Goal: Communication & Community: Connect with others

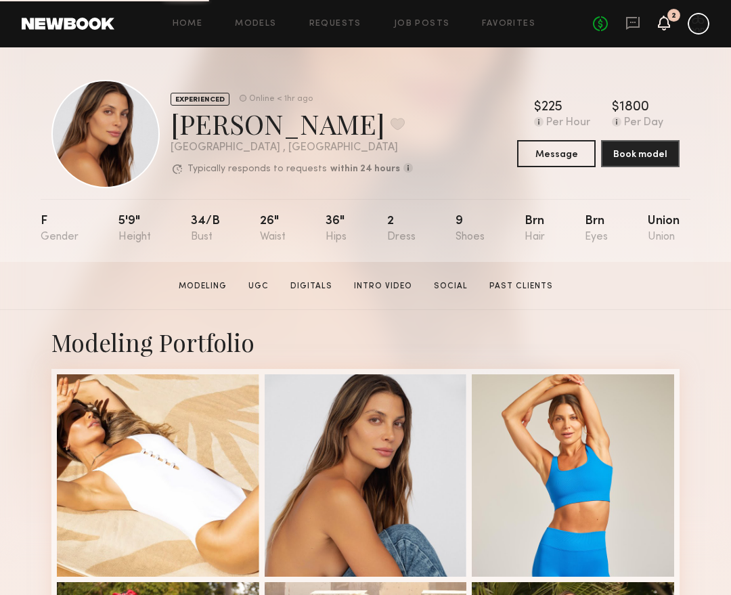
click at [659, 18] on icon at bounding box center [664, 23] width 12 height 15
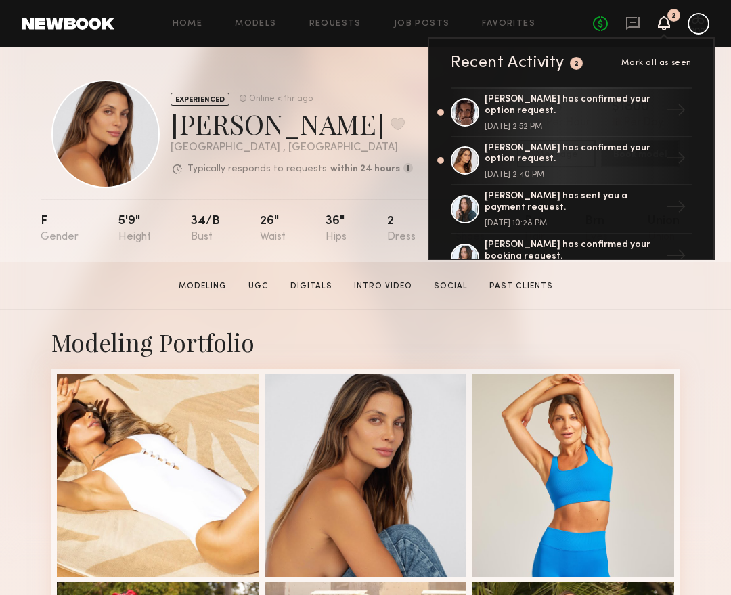
click at [577, 332] on div "Modeling Portfolio" at bounding box center [365, 342] width 628 height 32
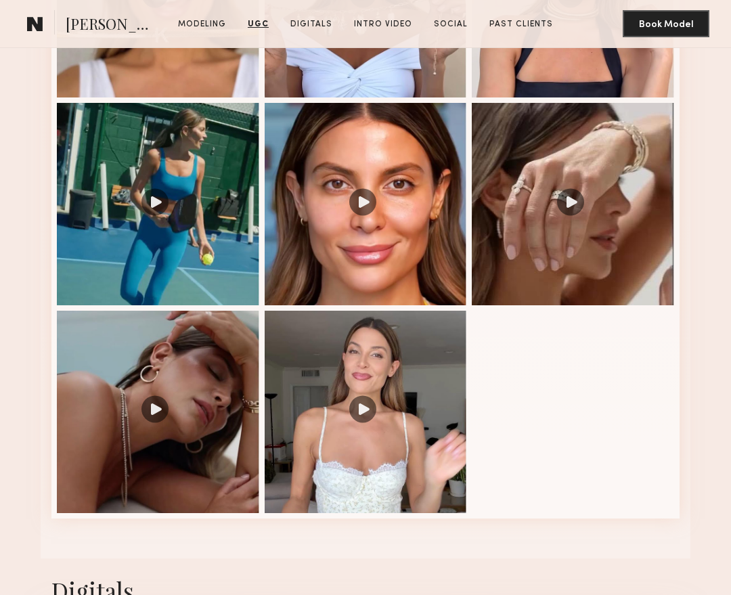
scroll to position [1481, 0]
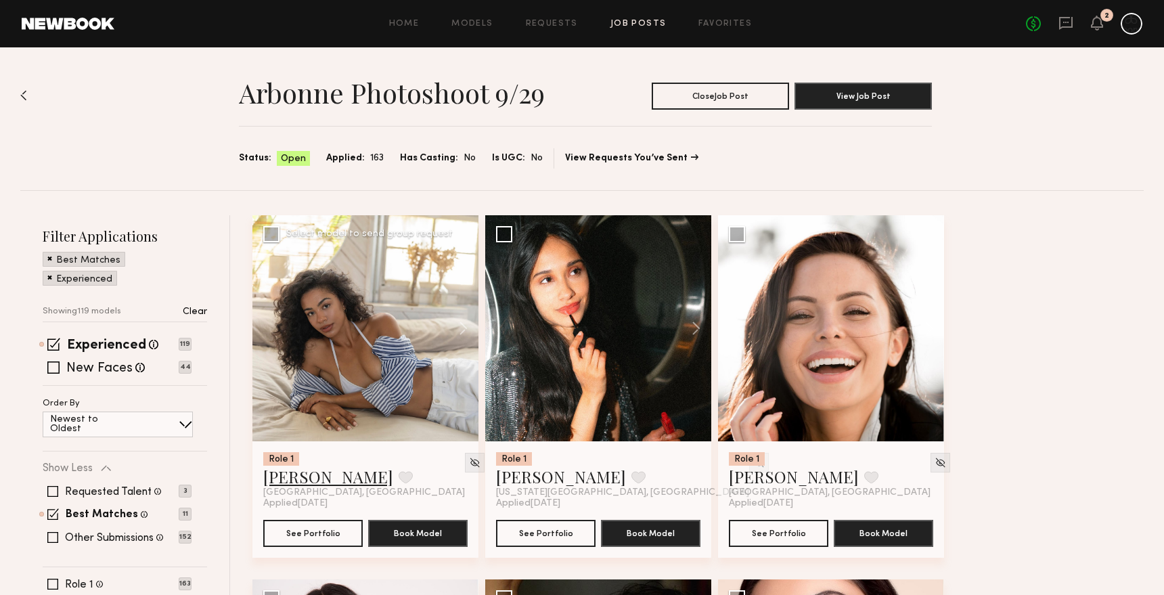
click at [311, 480] on link "[PERSON_NAME]" at bounding box center [328, 476] width 130 height 22
click at [730, 472] on link "Emelina A." at bounding box center [794, 476] width 130 height 22
click at [698, 319] on button at bounding box center [689, 328] width 43 height 226
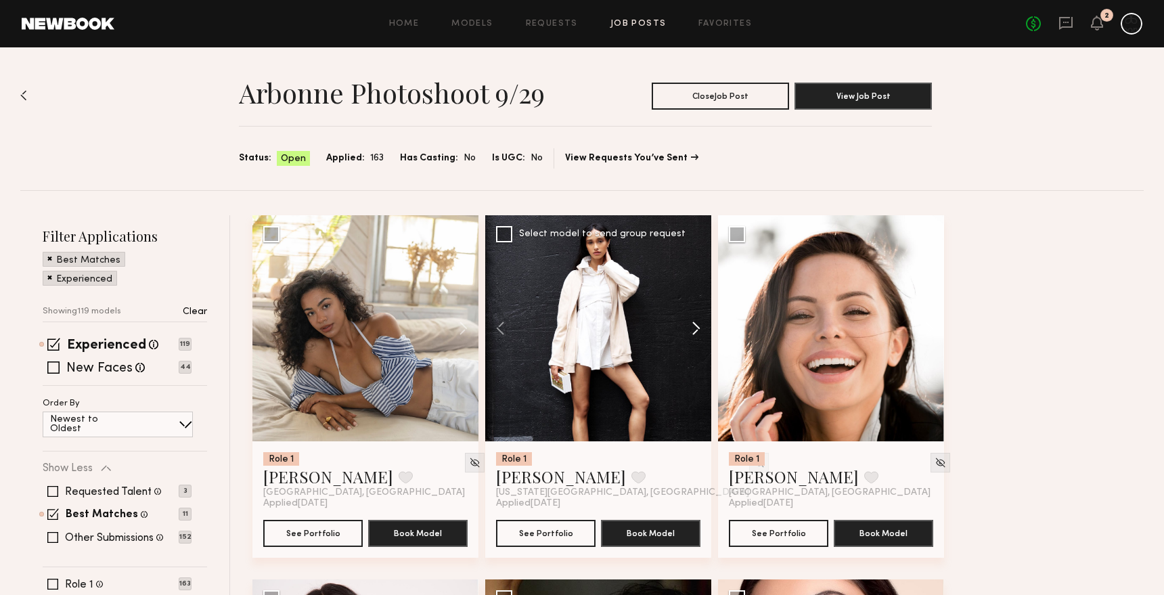
click at [698, 319] on button at bounding box center [689, 328] width 43 height 226
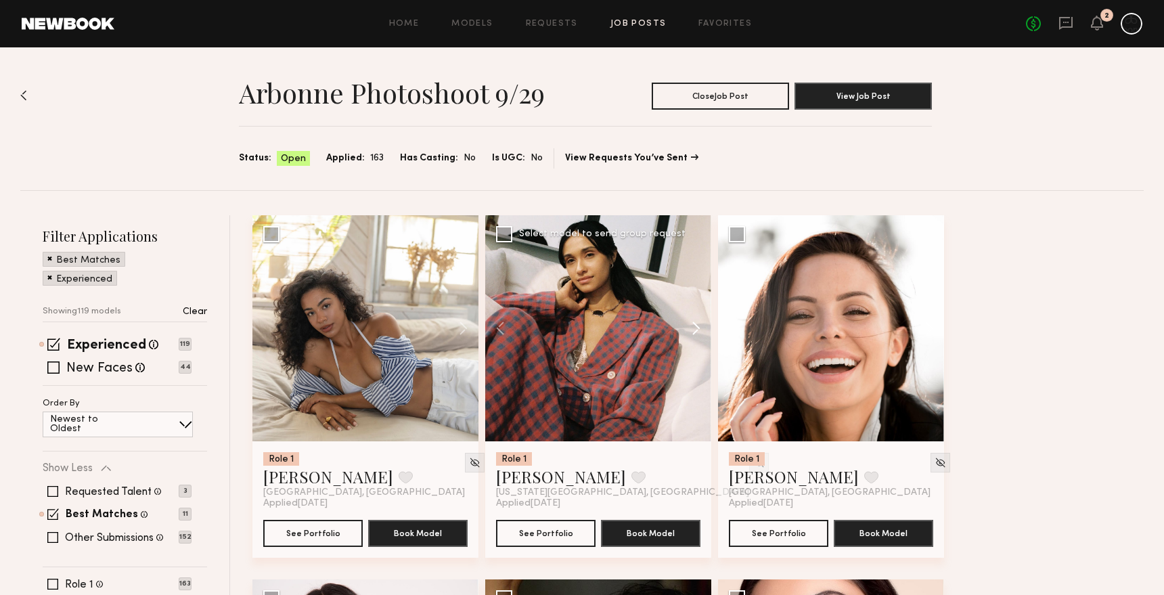
click at [698, 319] on button at bounding box center [689, 328] width 43 height 226
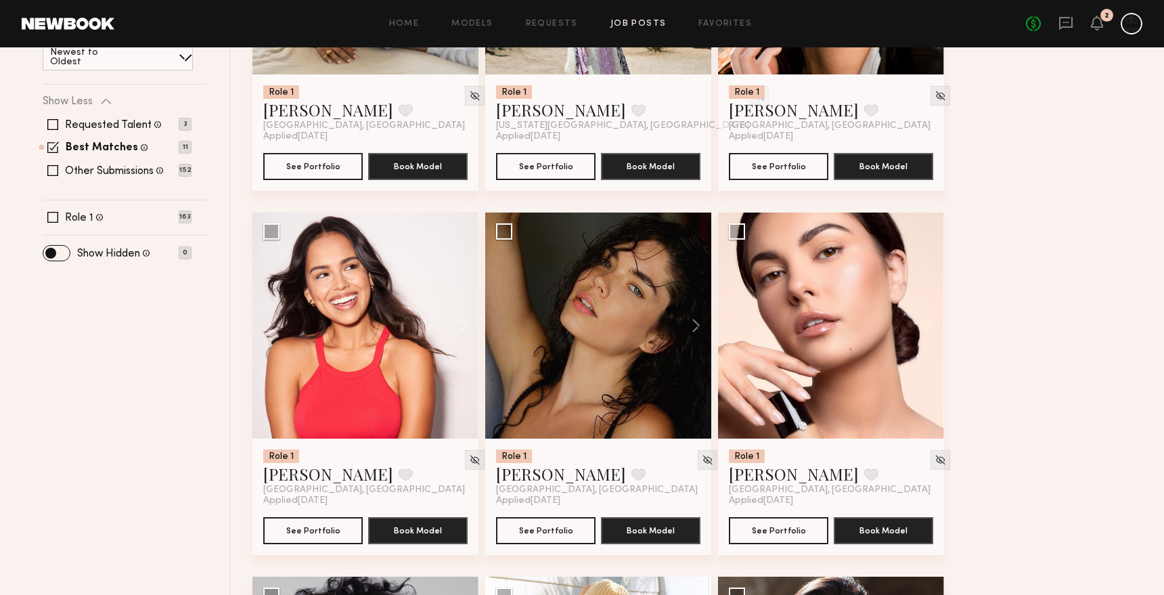
scroll to position [369, 0]
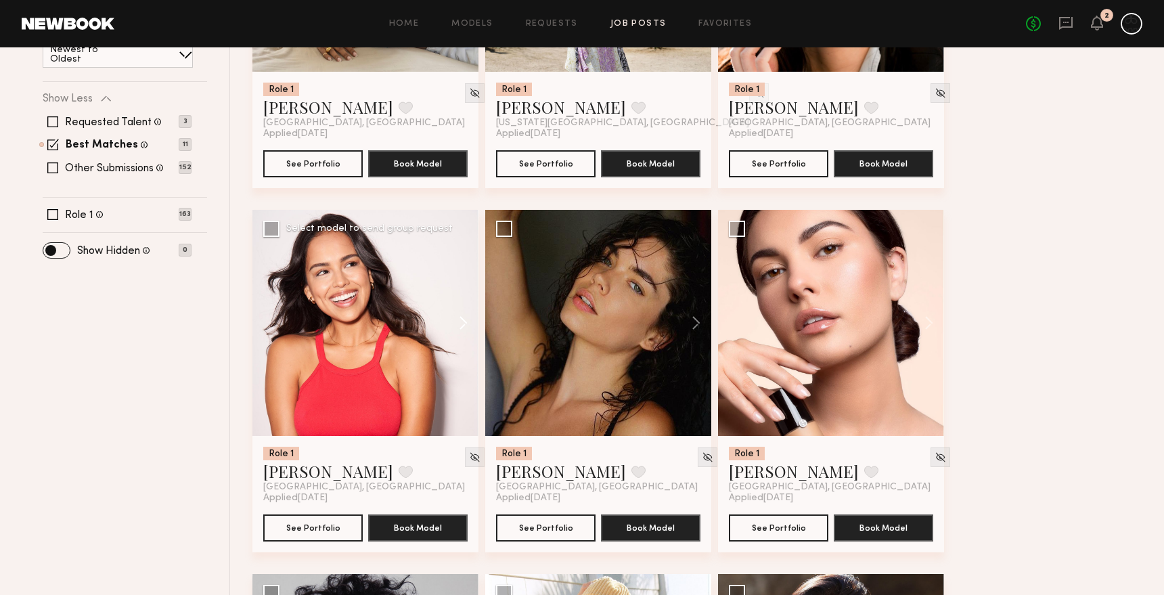
click at [456, 314] on button at bounding box center [456, 323] width 43 height 226
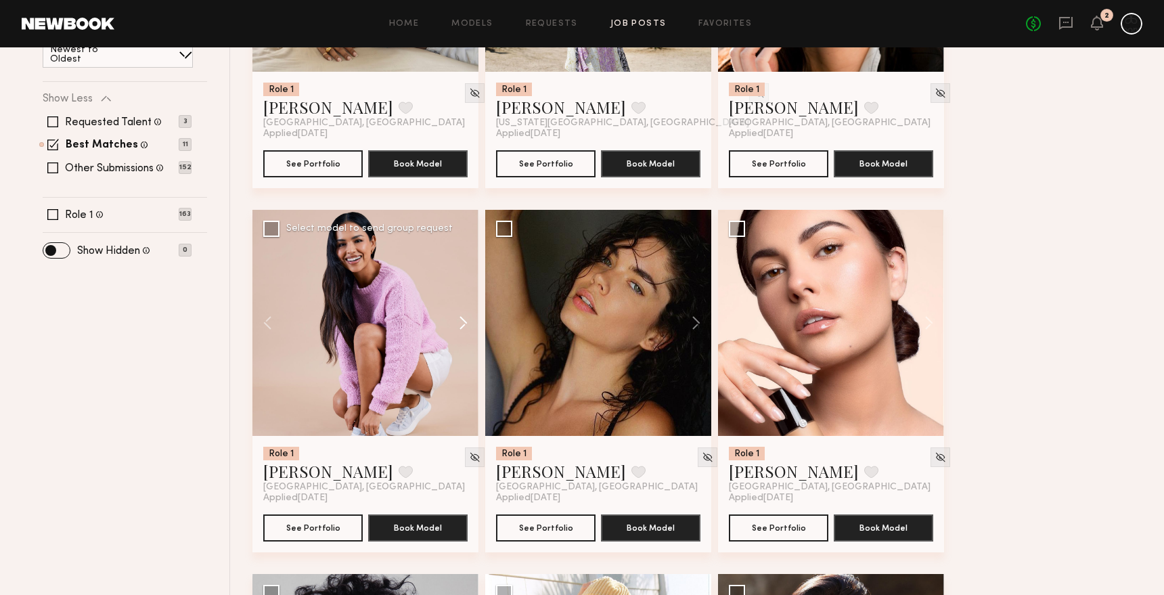
click at [460, 317] on button at bounding box center [456, 323] width 43 height 226
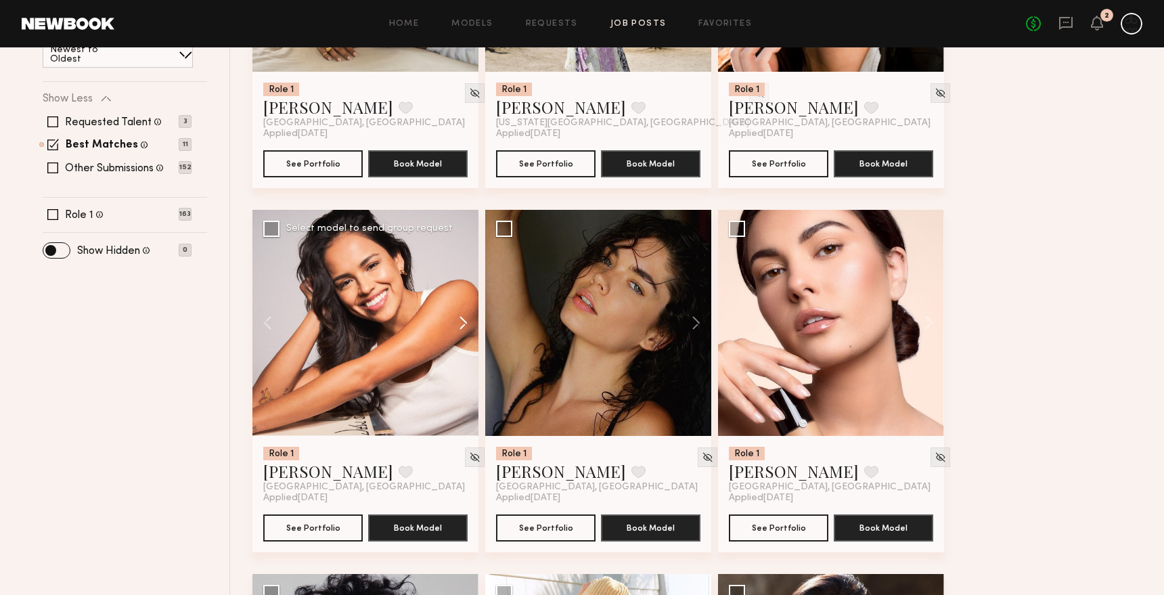
click at [460, 317] on button at bounding box center [456, 323] width 43 height 226
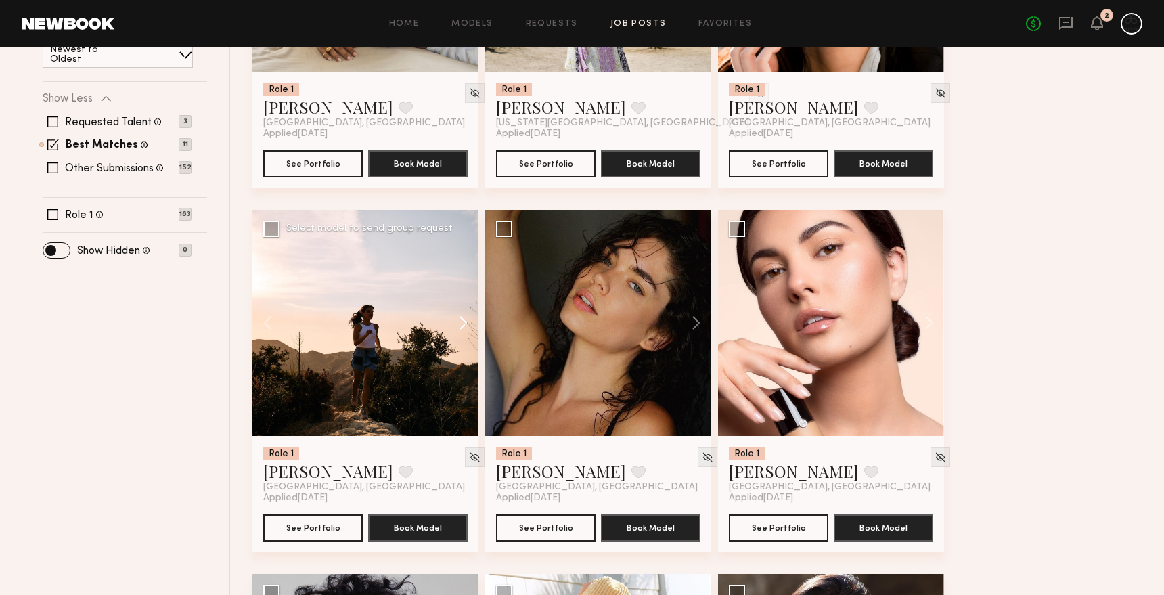
click at [461, 317] on button at bounding box center [456, 323] width 43 height 226
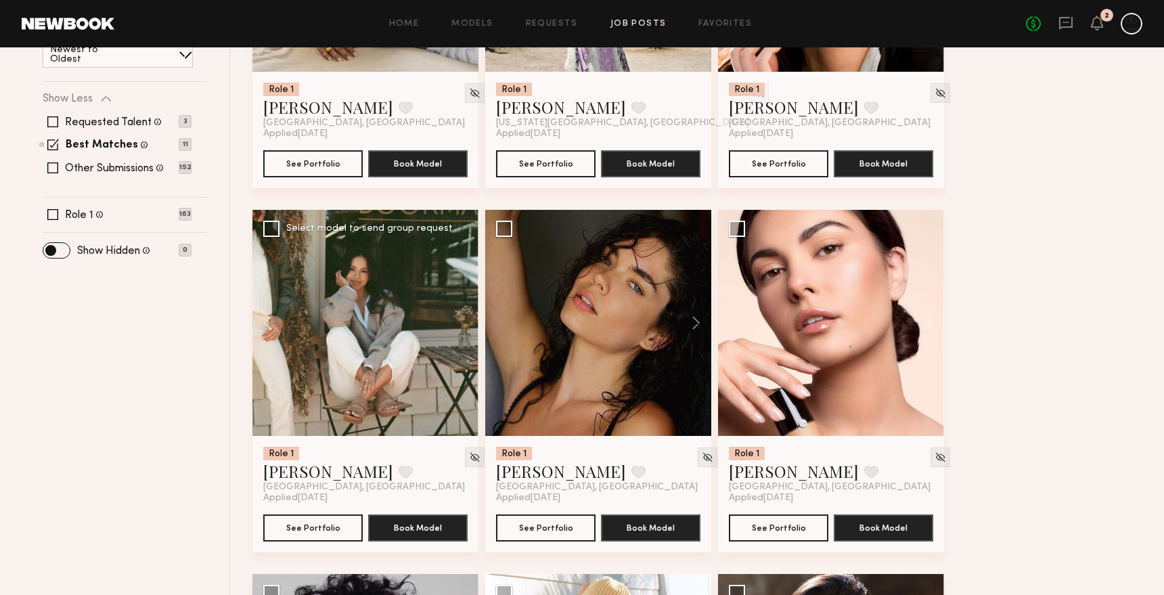
click at [461, 317] on div at bounding box center [365, 323] width 226 height 226
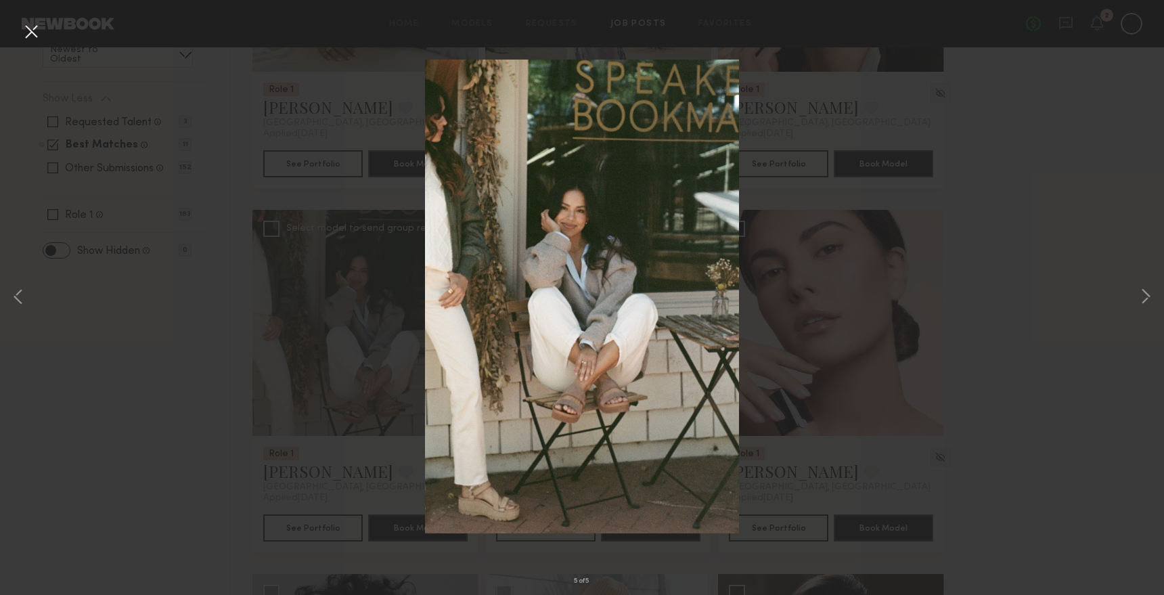
click at [730, 324] on div "5 of 5" at bounding box center [582, 297] width 1164 height 595
click at [294, 429] on div "5 of 5" at bounding box center [582, 297] width 1164 height 595
click at [27, 32] on button at bounding box center [31, 32] width 22 height 24
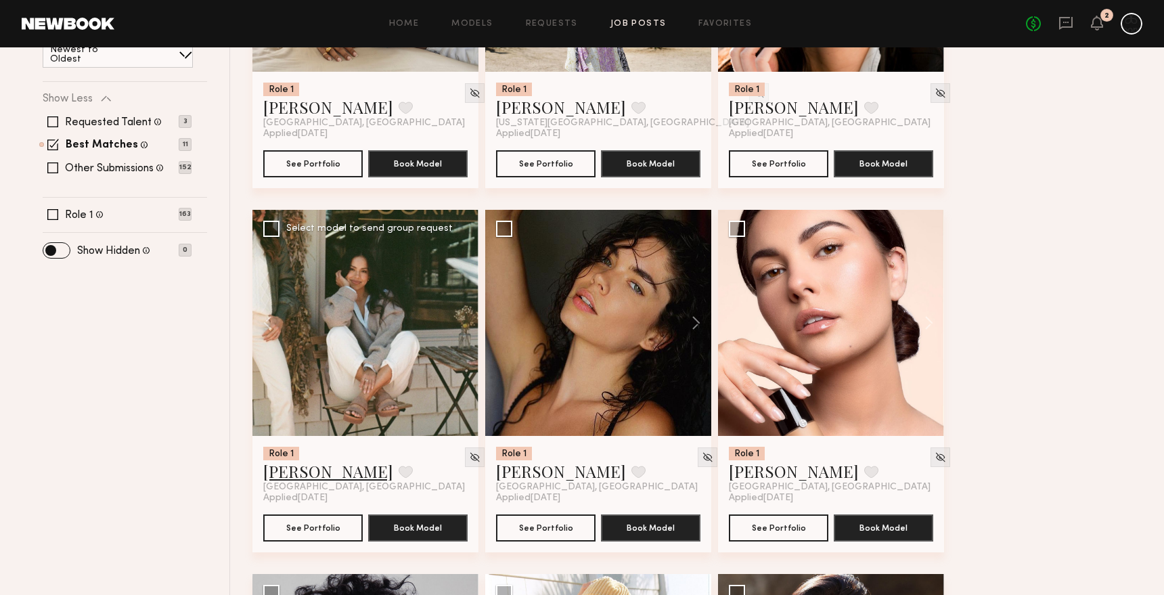
click at [296, 465] on link "[PERSON_NAME]" at bounding box center [328, 471] width 130 height 22
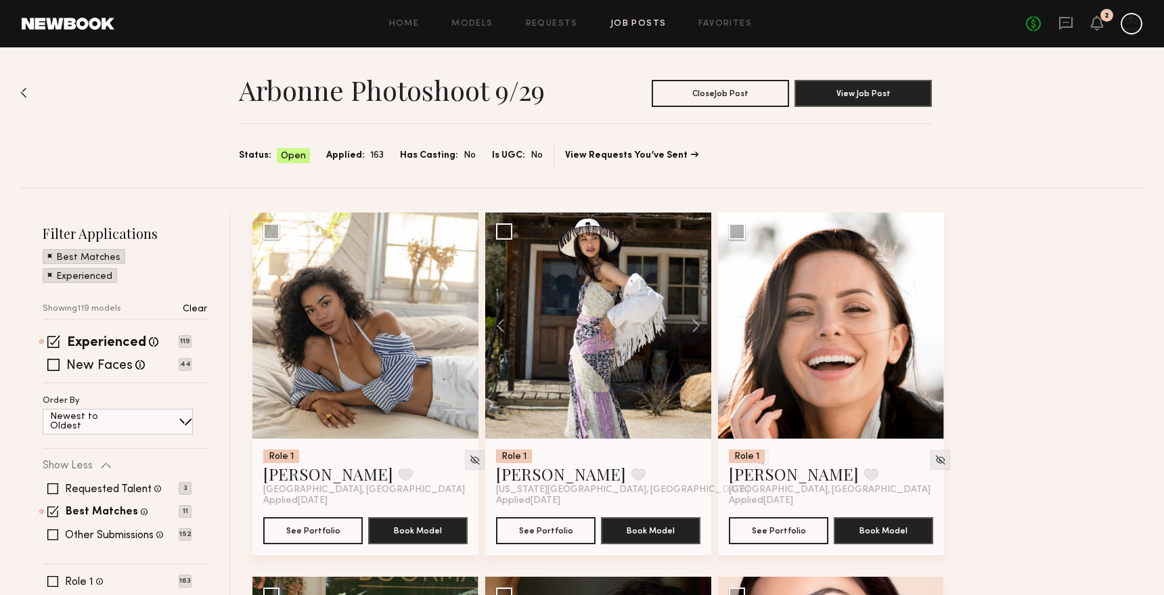
scroll to position [0, 0]
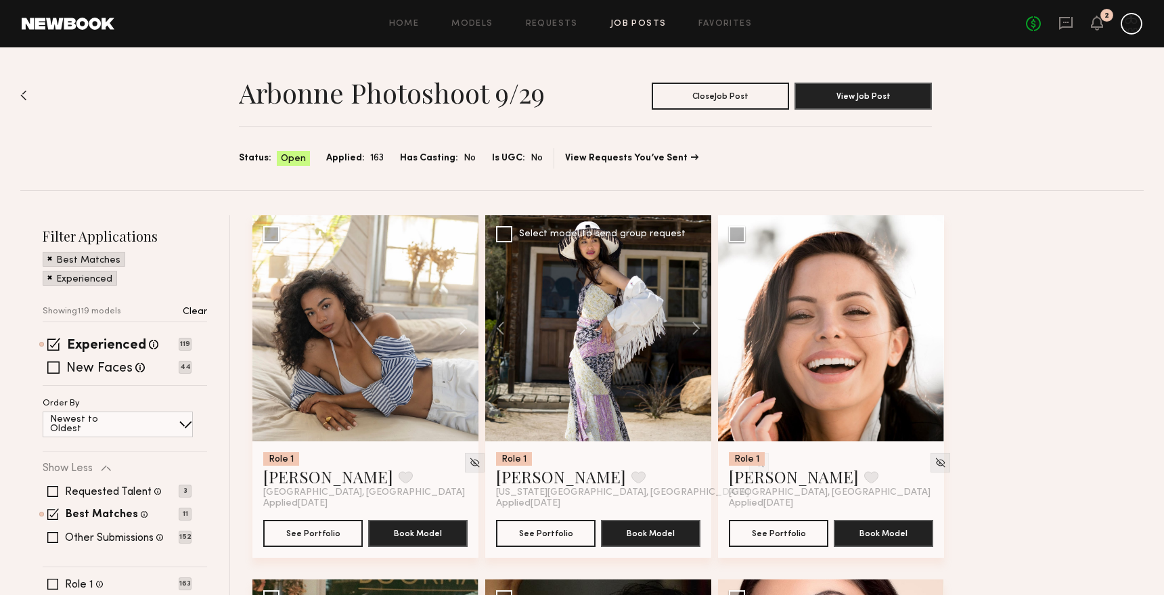
click at [665, 337] on div at bounding box center [598, 328] width 226 height 226
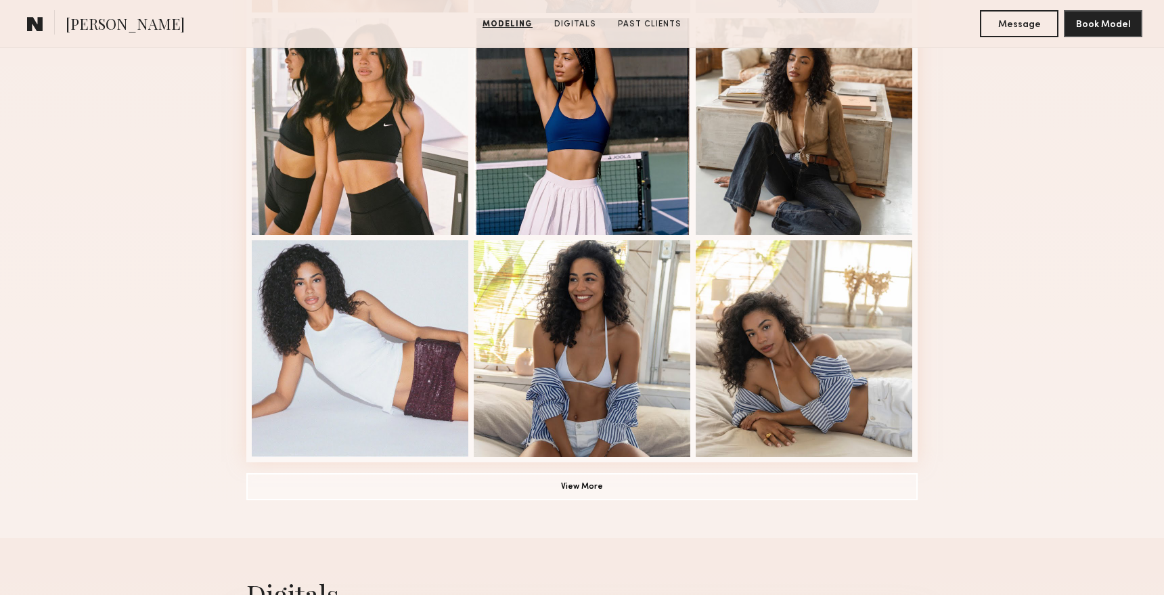
scroll to position [827, 0]
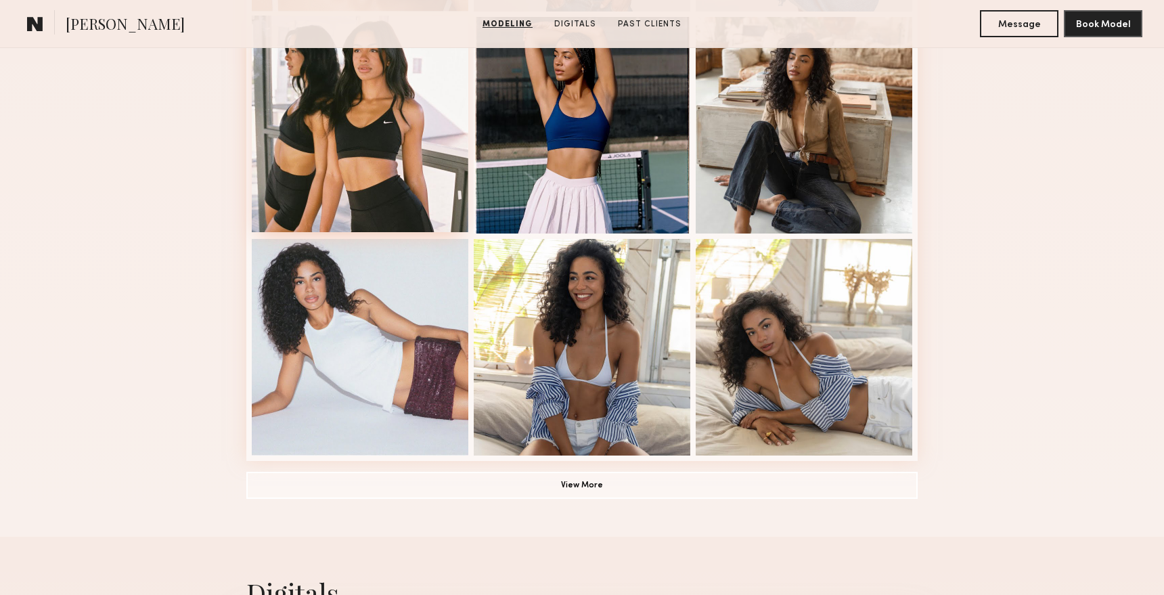
click at [357, 223] on div at bounding box center [360, 124] width 217 height 217
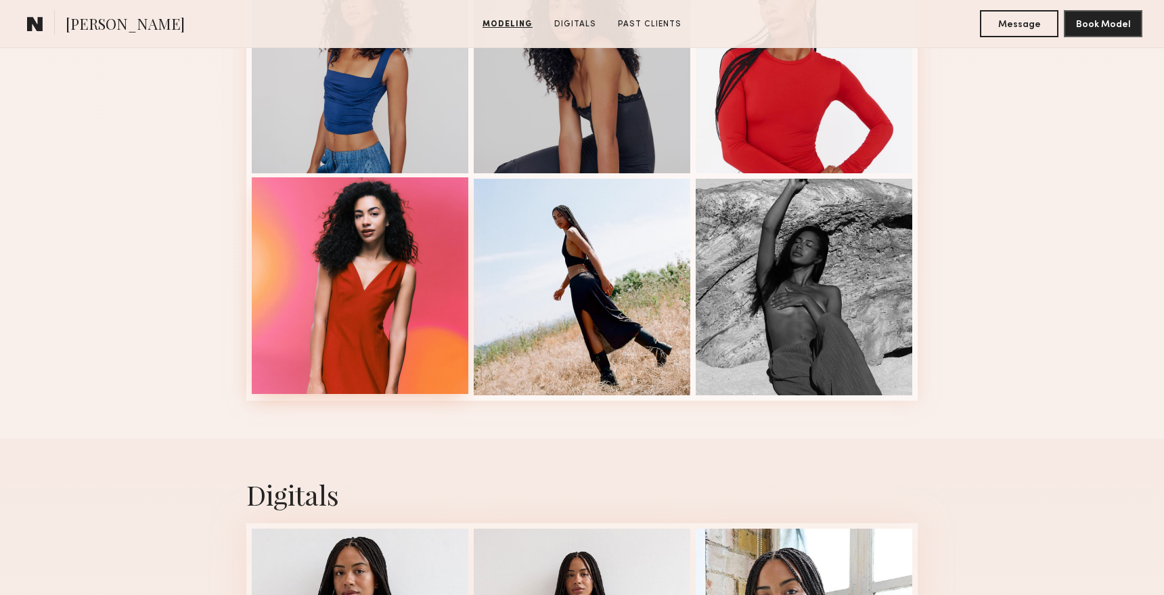
scroll to position [1752, 0]
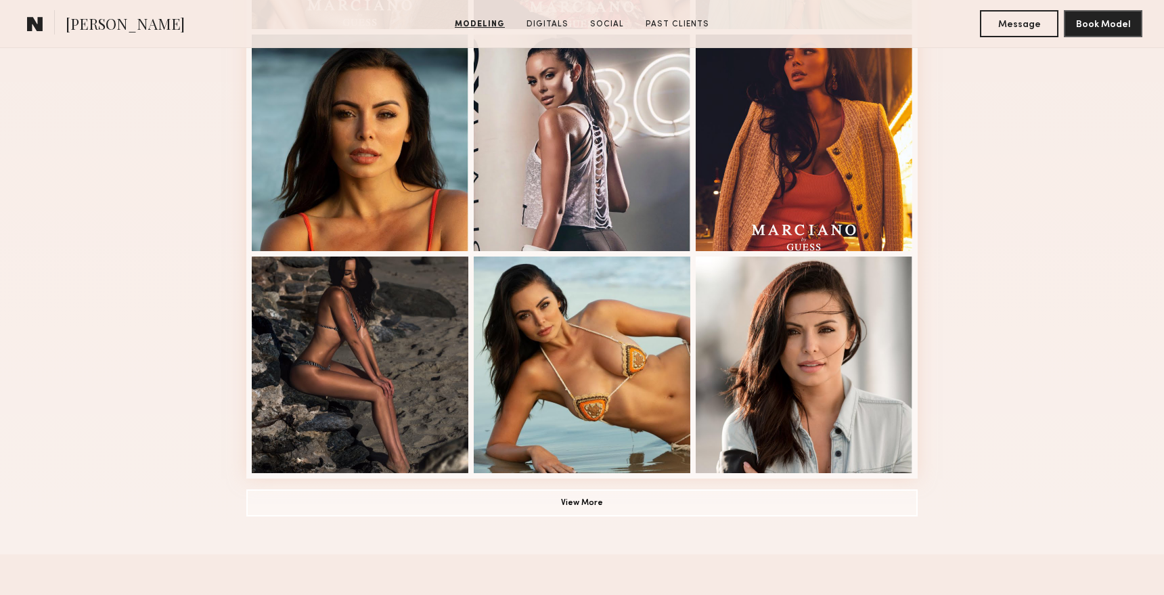
scroll to position [810, 0]
click at [413, 132] on div at bounding box center [360, 140] width 217 height 217
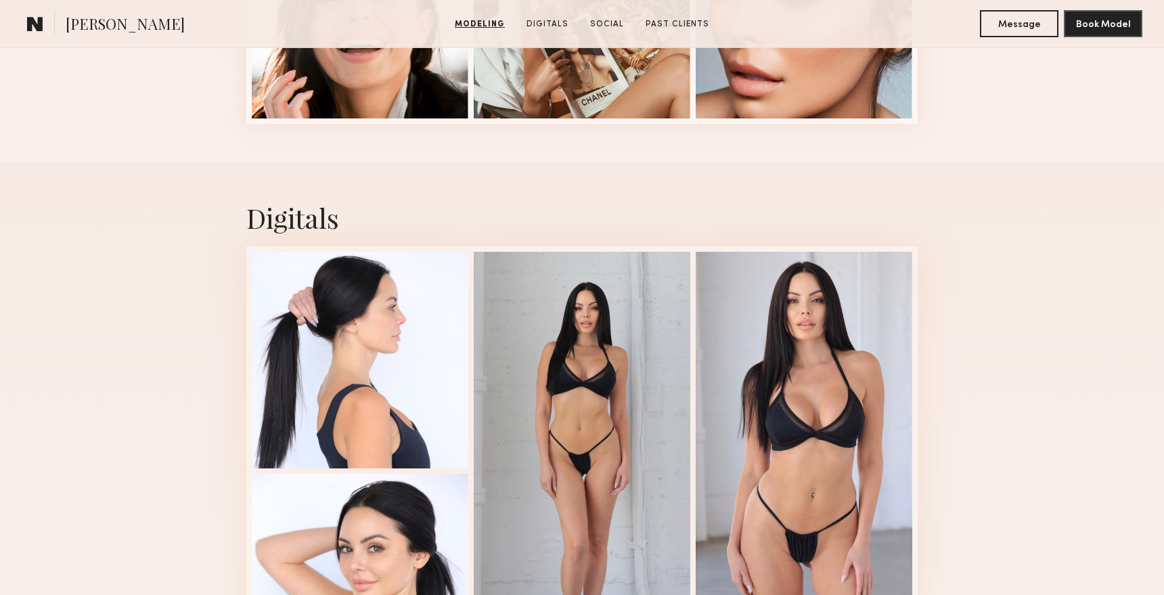
scroll to position [2054, 0]
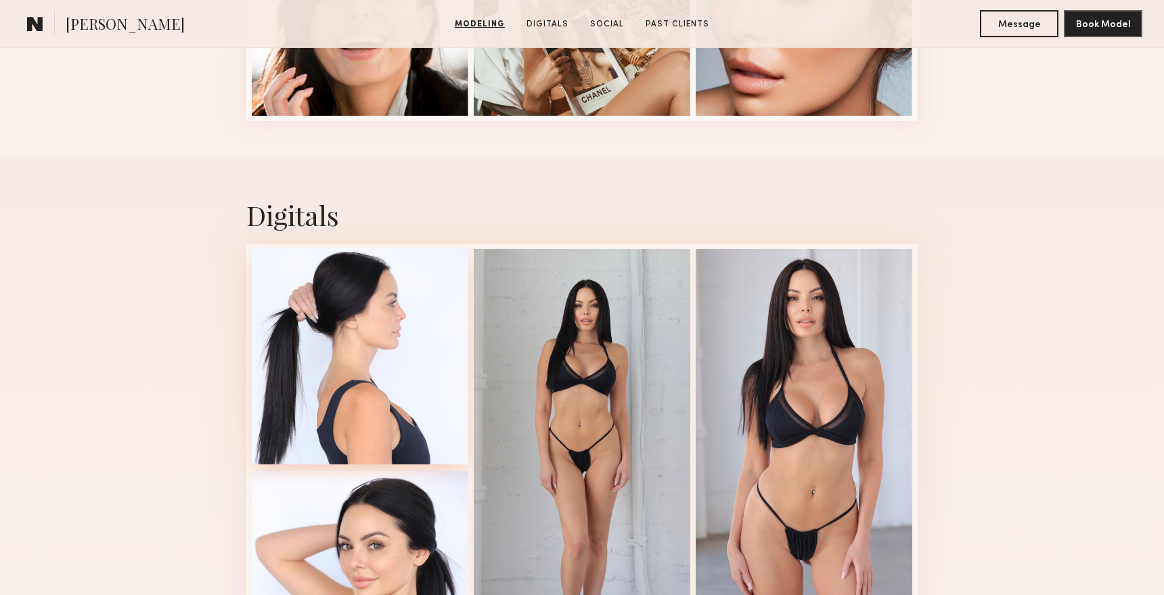
click at [386, 271] on div at bounding box center [360, 356] width 217 height 217
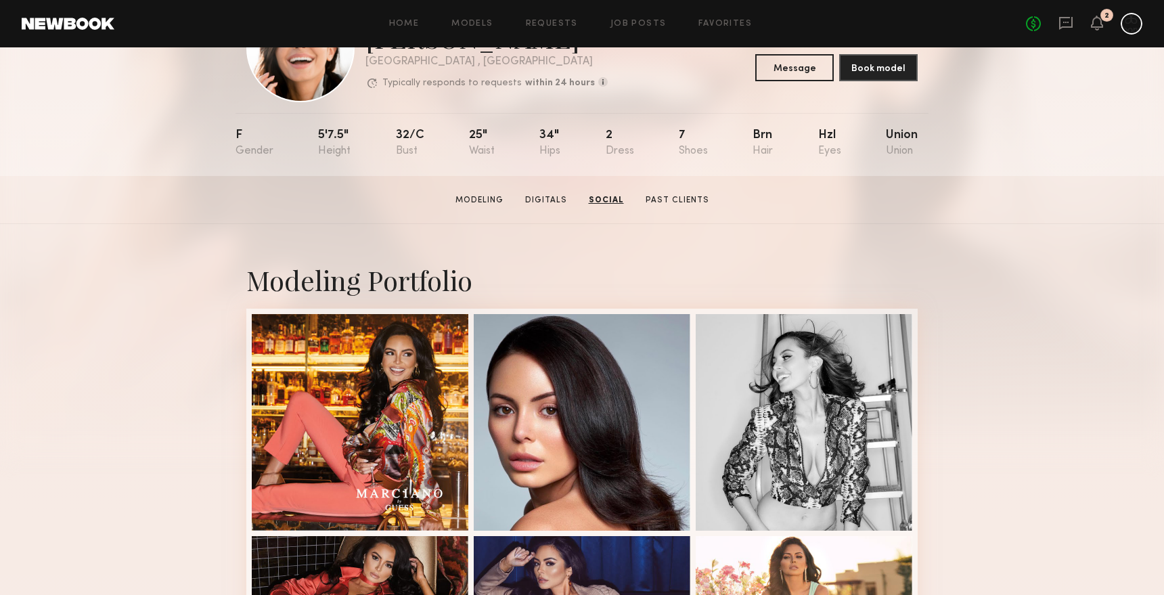
scroll to position [0, 0]
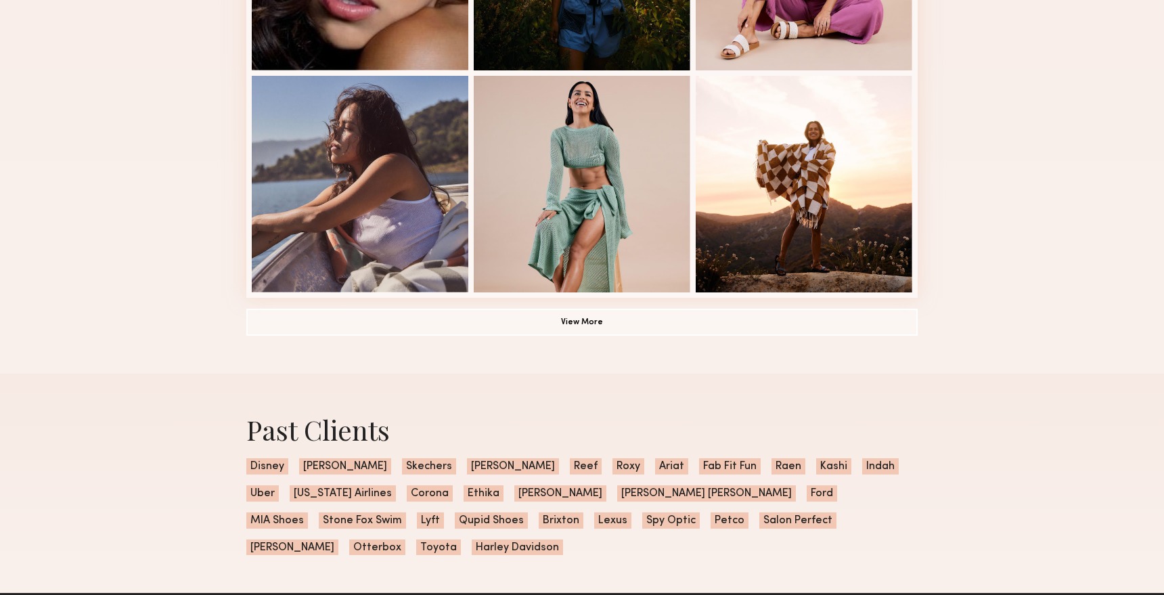
scroll to position [945, 0]
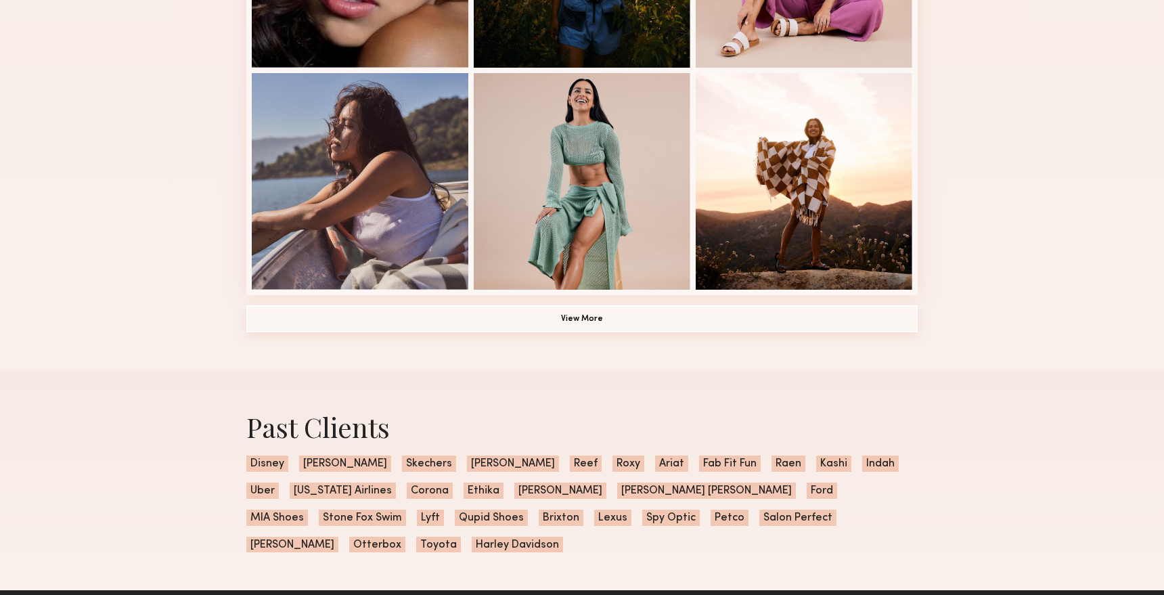
click at [596, 313] on button "View More" at bounding box center [581, 318] width 671 height 27
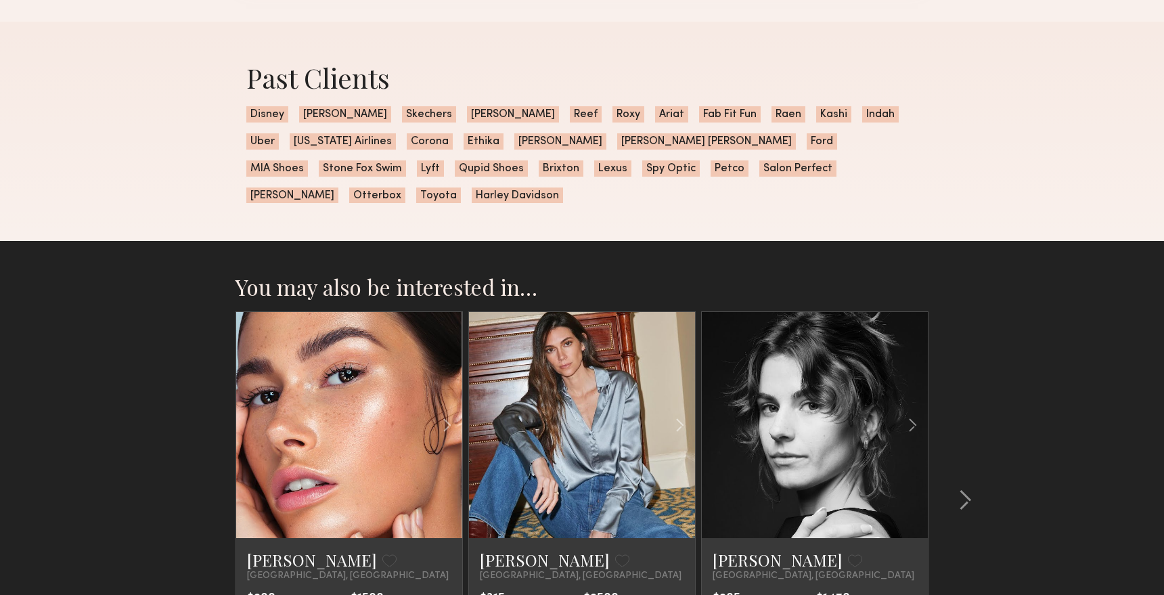
scroll to position [2310, 0]
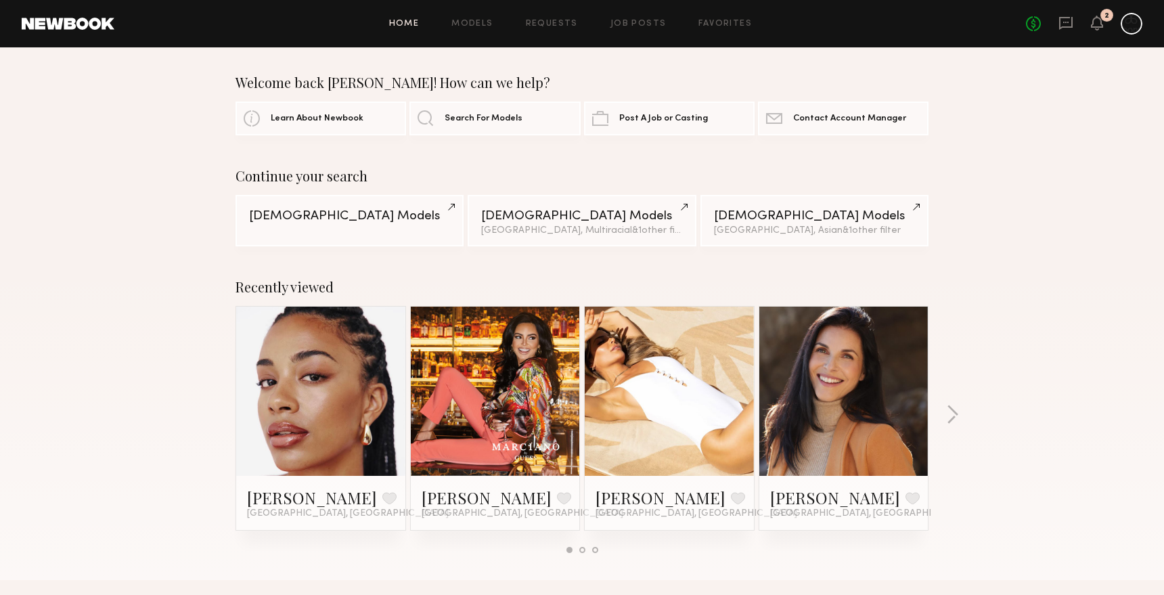
click at [1084, 26] on div "No fees up to $5,000 2" at bounding box center [1084, 24] width 116 height 22
click at [1094, 26] on icon at bounding box center [1096, 22] width 11 height 9
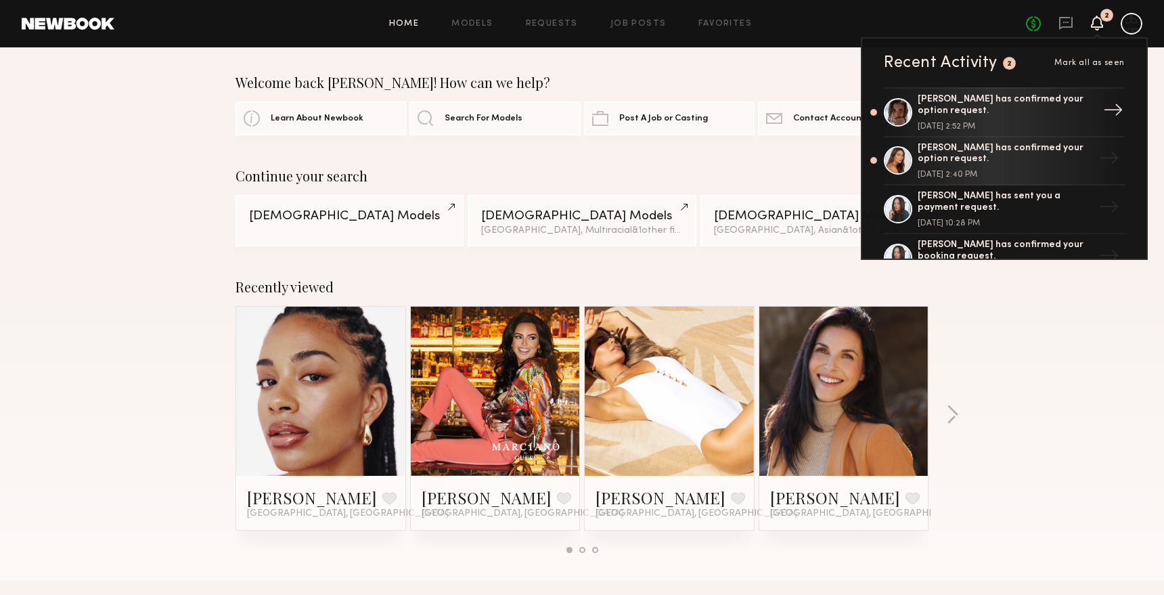
click at [1093, 114] on link "Elisabet C. has confirmed your option request. September 15, 2025 @ 2:52 PM →" at bounding box center [1004, 112] width 241 height 50
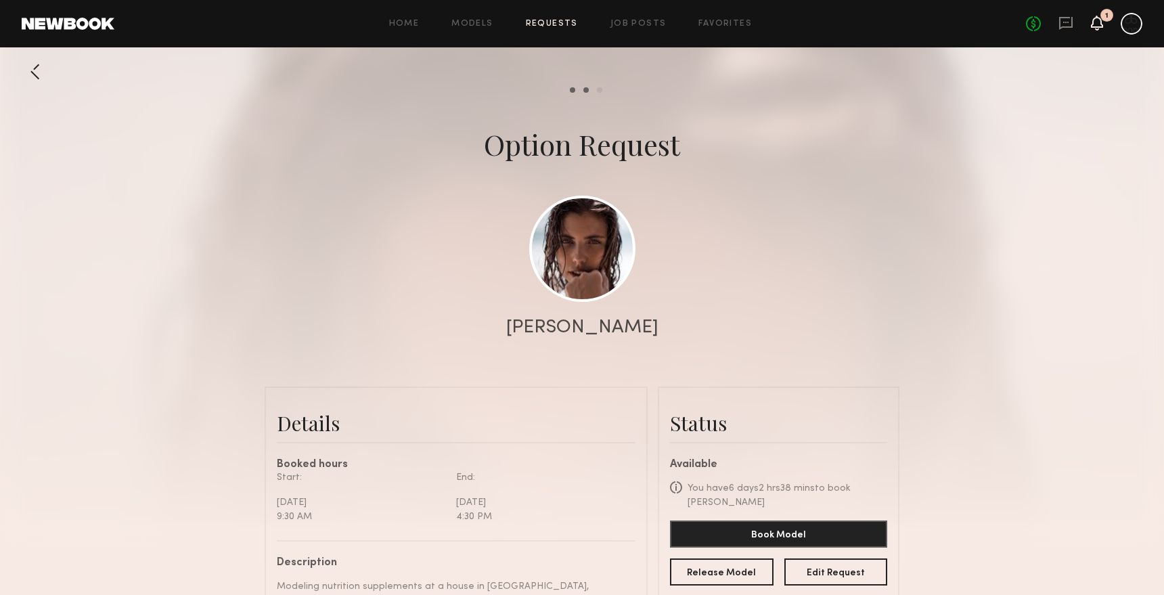
click at [1093, 24] on icon at bounding box center [1096, 22] width 11 height 9
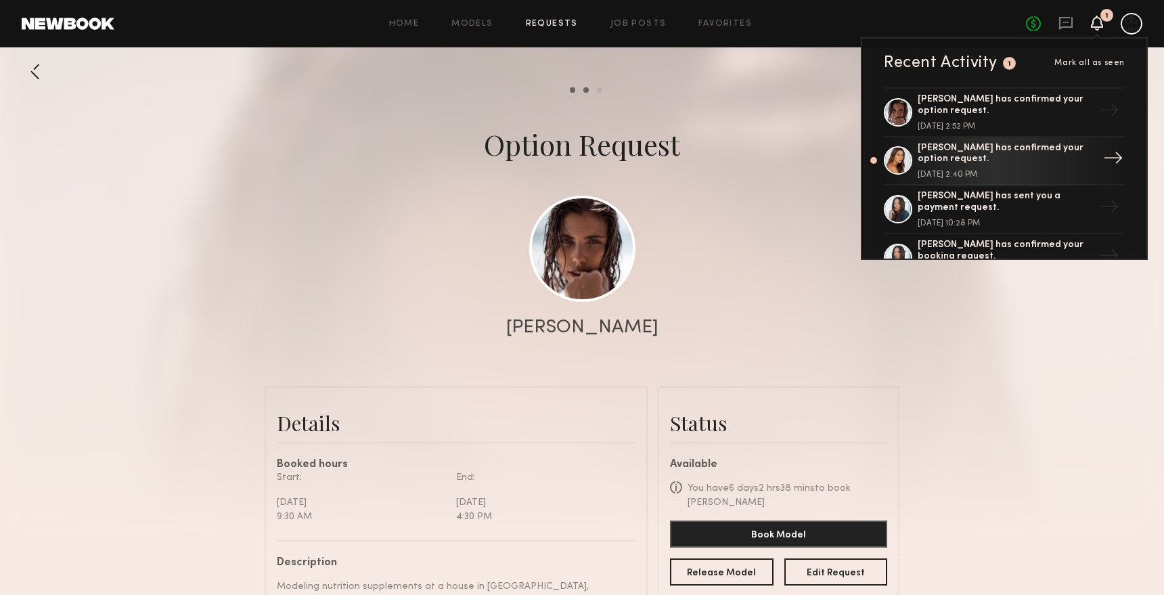
click at [988, 155] on div "Carly S. has confirmed your option request." at bounding box center [1005, 154] width 176 height 23
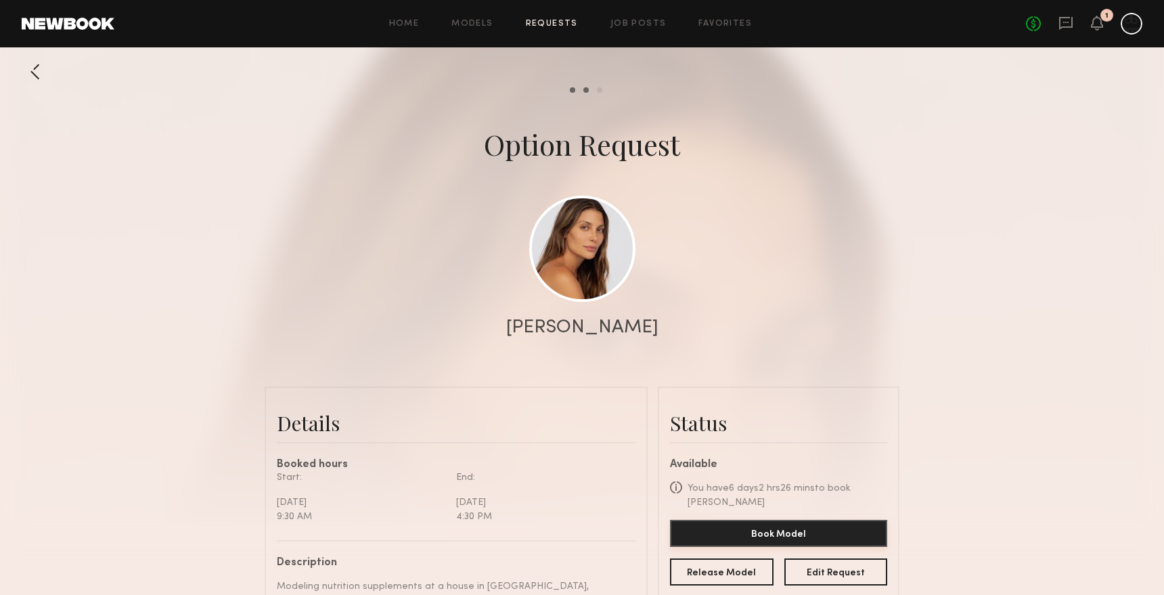
scroll to position [495, 0]
click at [785, 520] on button "Book Model" at bounding box center [778, 533] width 217 height 27
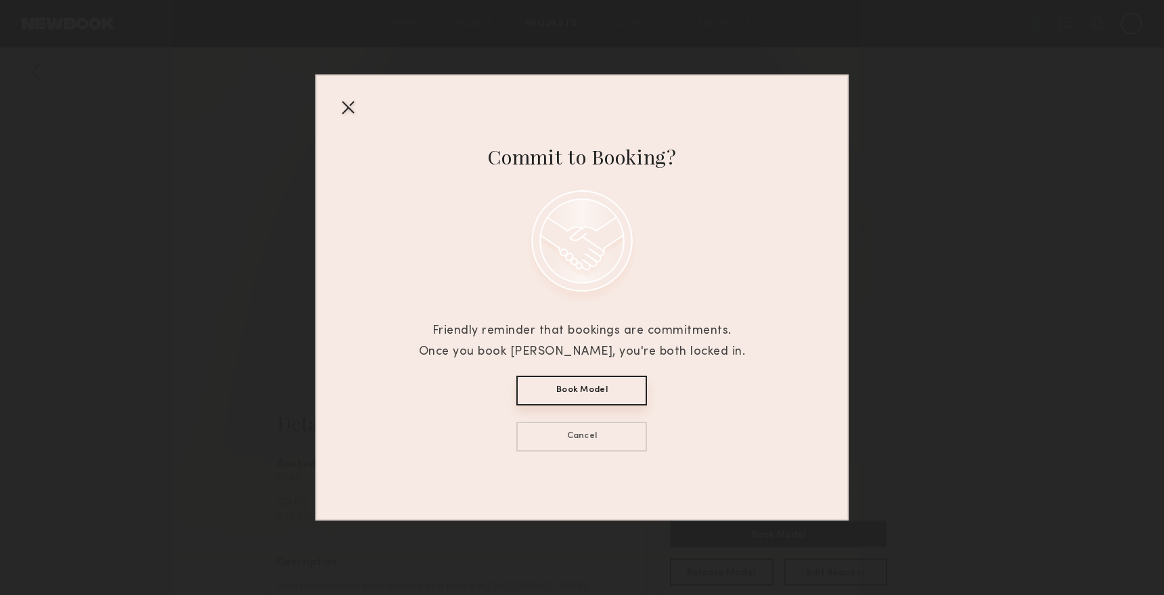
click at [585, 393] on button "Book Model" at bounding box center [581, 391] width 131 height 30
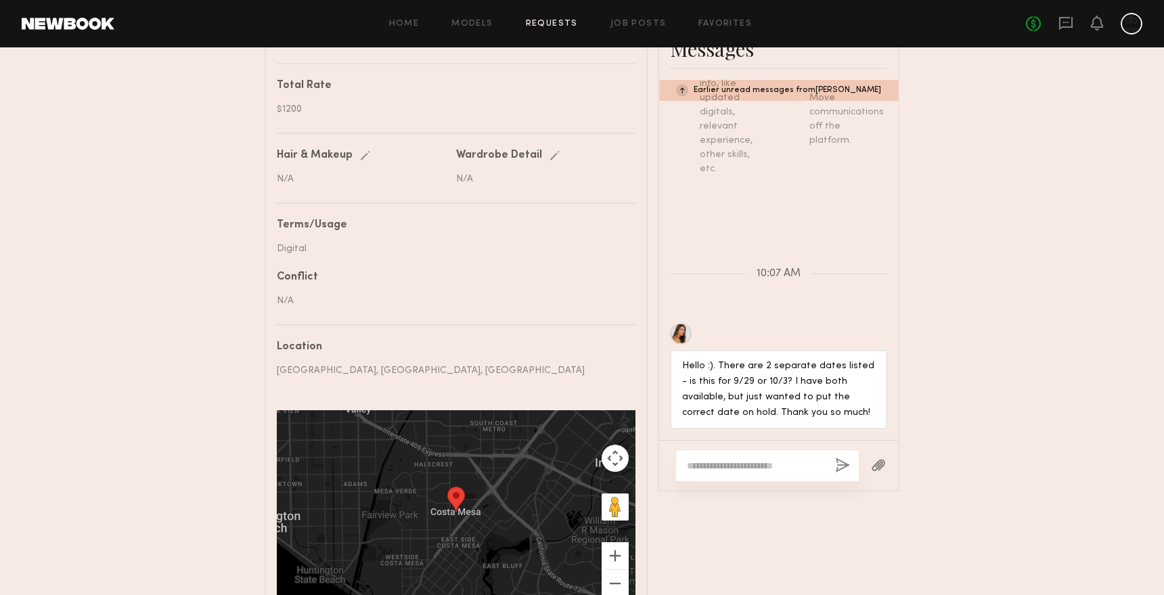
scroll to position [647, 0]
click at [768, 462] on textarea at bounding box center [755, 465] width 137 height 14
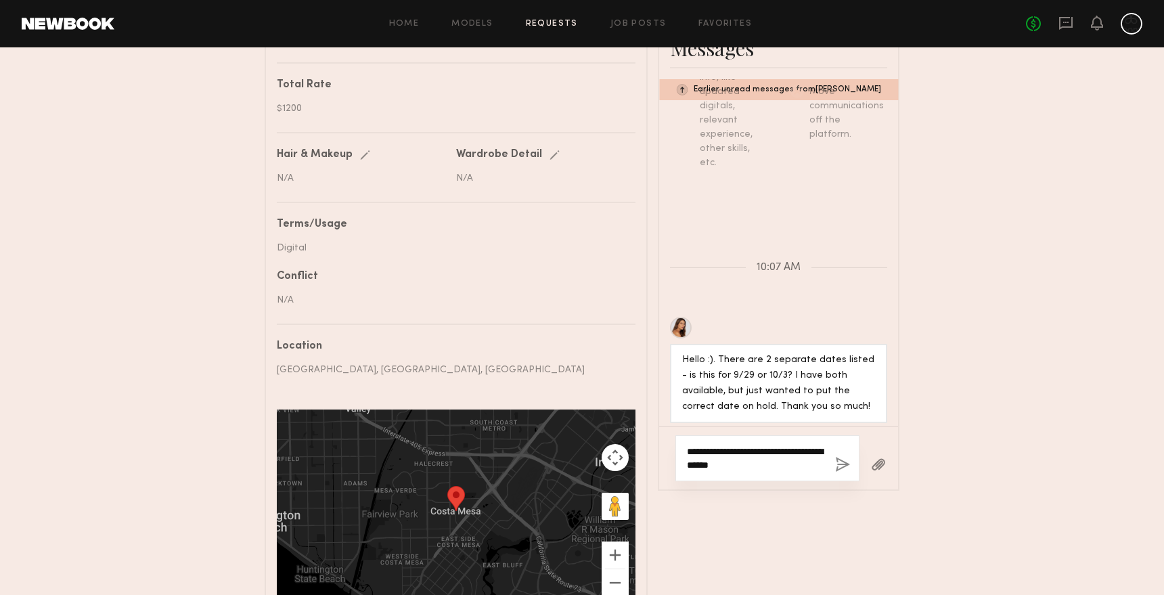
type textarea "**********"
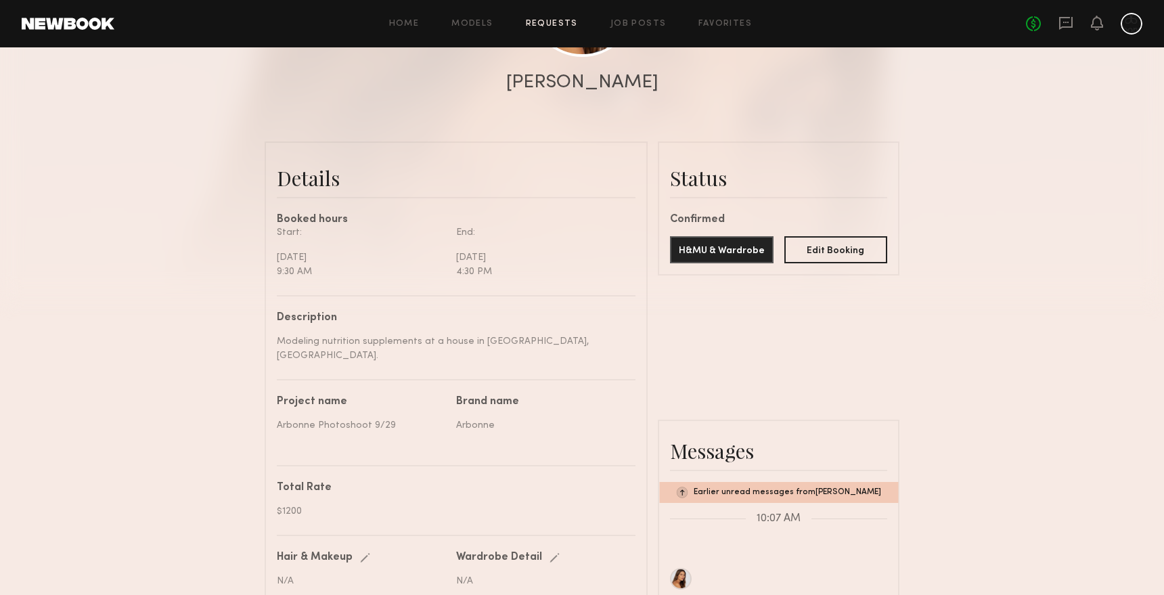
scroll to position [244, 0]
click at [832, 256] on button "Edit Booking" at bounding box center [836, 250] width 104 height 27
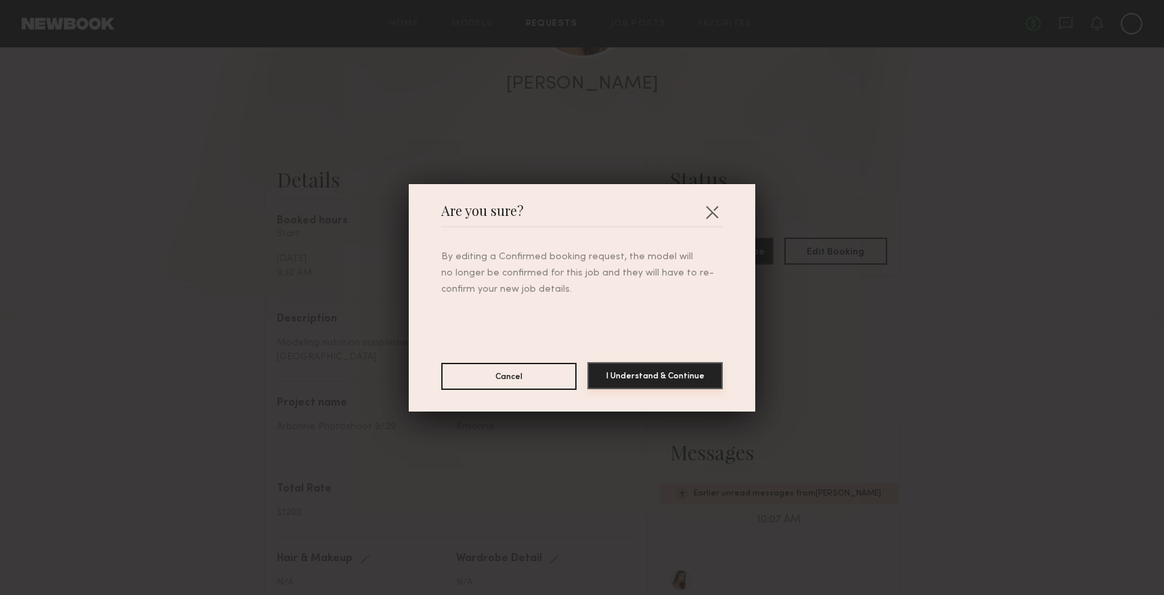
click at [649, 376] on button "I Understand & Continue" at bounding box center [654, 375] width 135 height 27
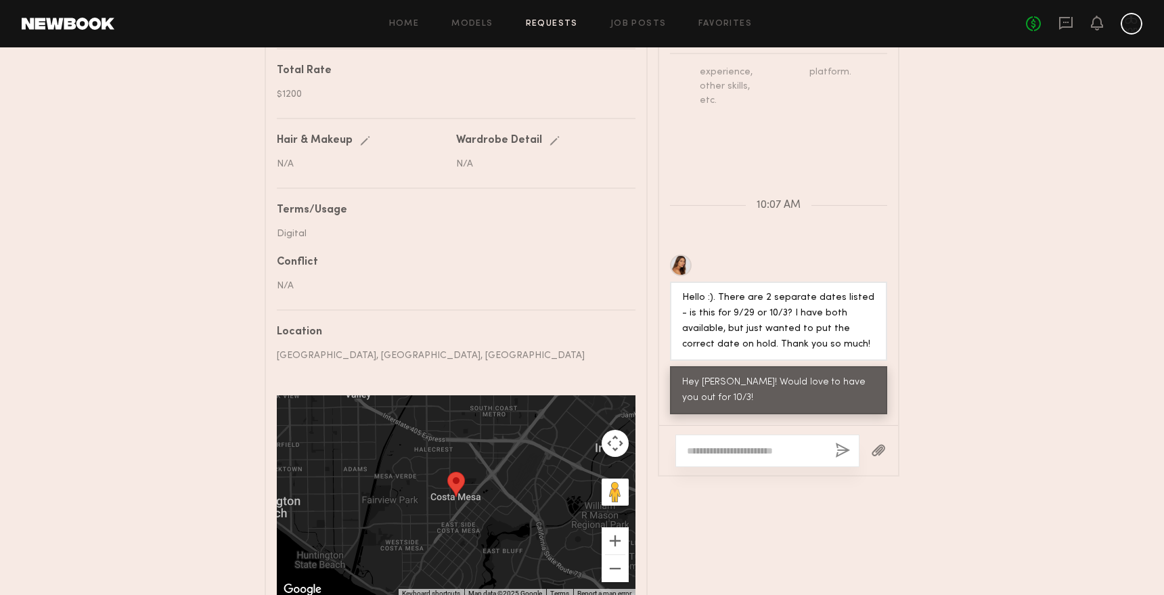
scroll to position [663, 0]
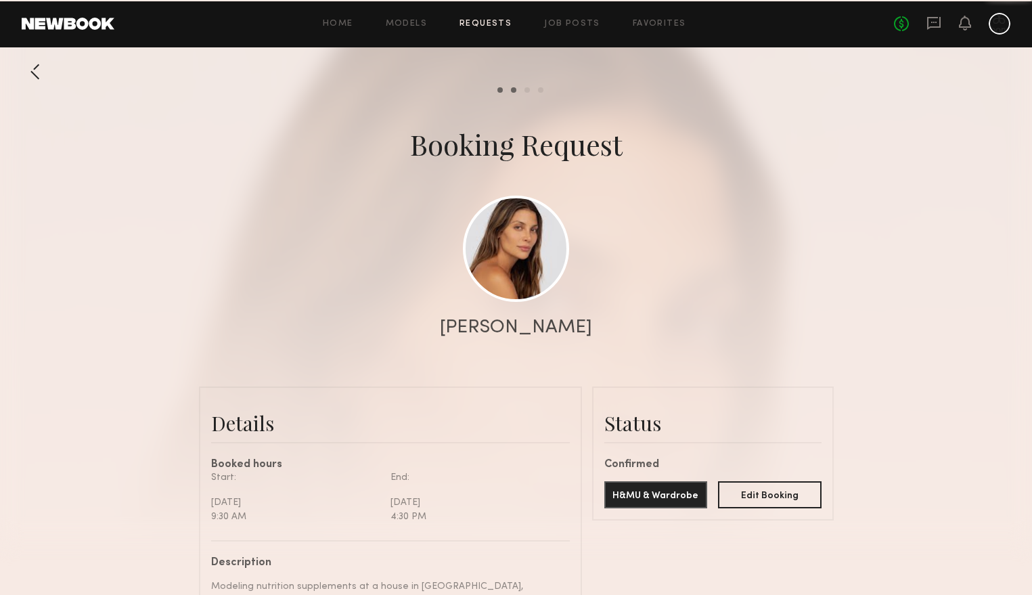
scroll to position [548, 0]
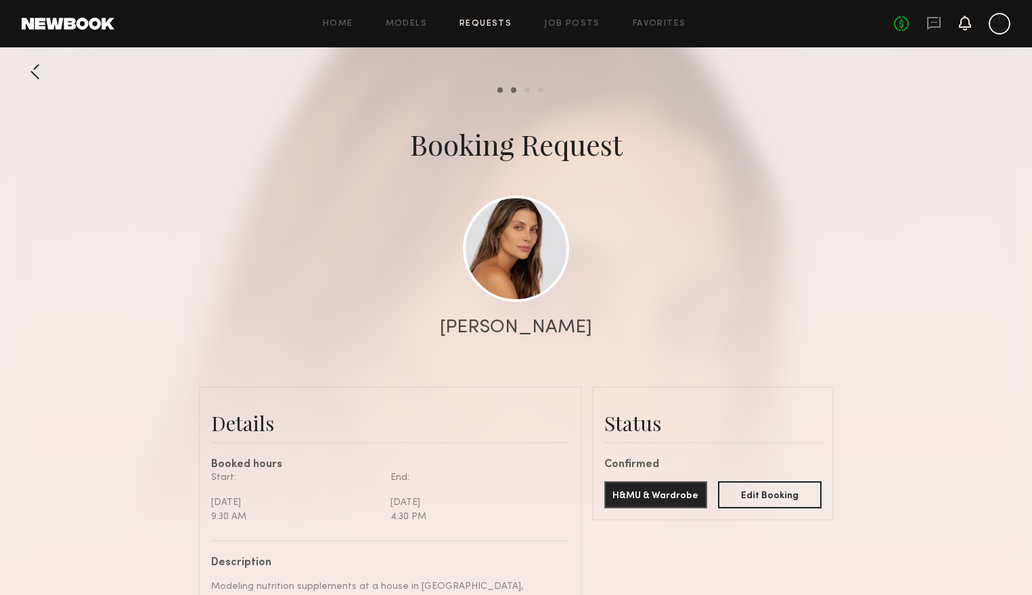
click at [965, 24] on icon at bounding box center [964, 22] width 11 height 9
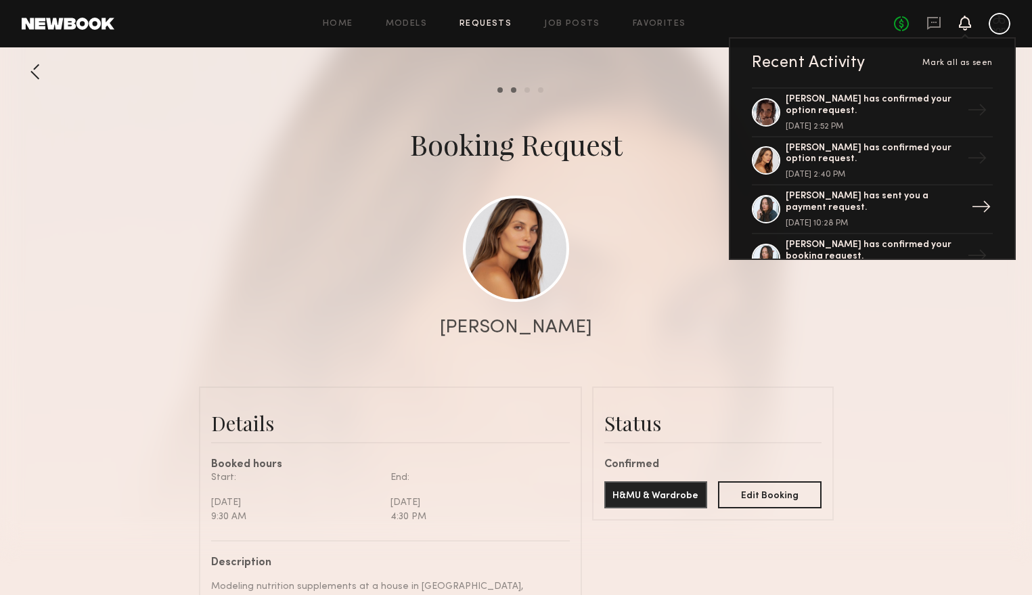
click at [952, 208] on div "Tyrie R. has sent you a payment request. July 24, 2025 @ 10:28 PM" at bounding box center [874, 209] width 176 height 37
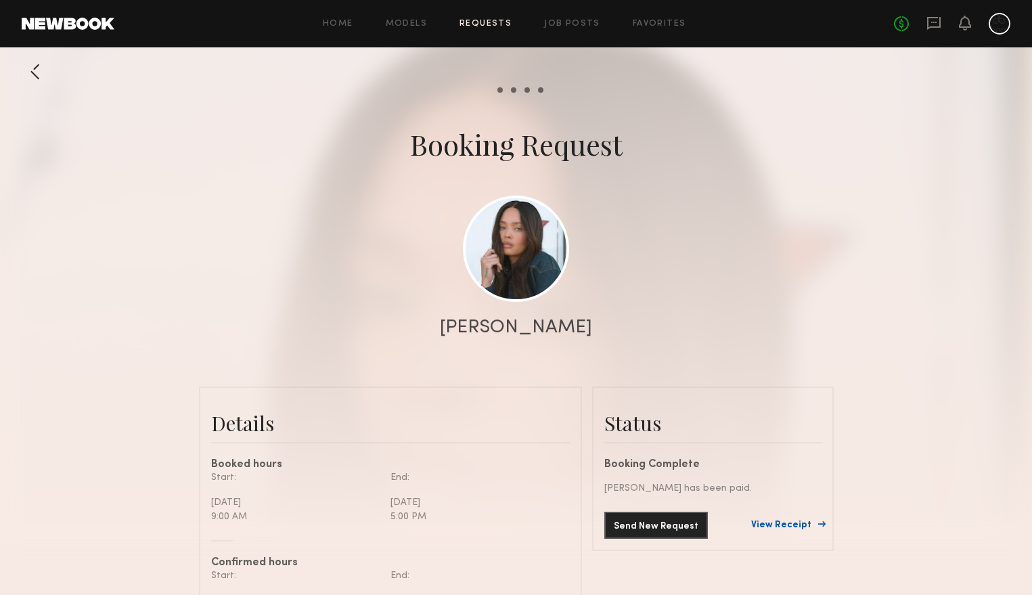
click at [794, 524] on link "View Receipt" at bounding box center [786, 524] width 70 height 9
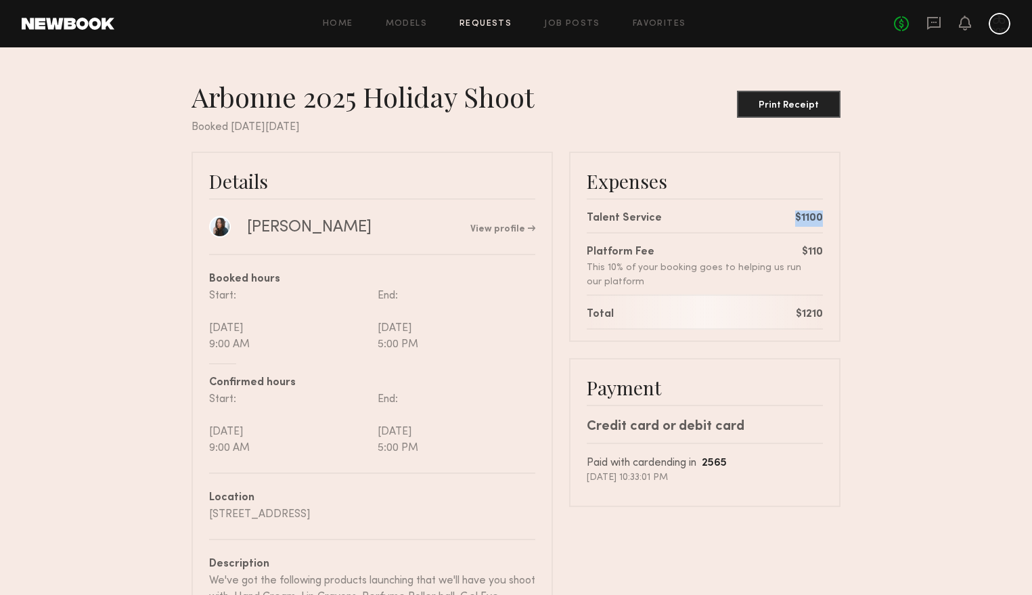
drag, startPoint x: 789, startPoint y: 222, endPoint x: 832, endPoint y: 222, distance: 42.6
click at [832, 222] on div "Expenses Talent Service $1100 Platform Fee This 10% of your booking goes to hel…" at bounding box center [704, 247] width 271 height 190
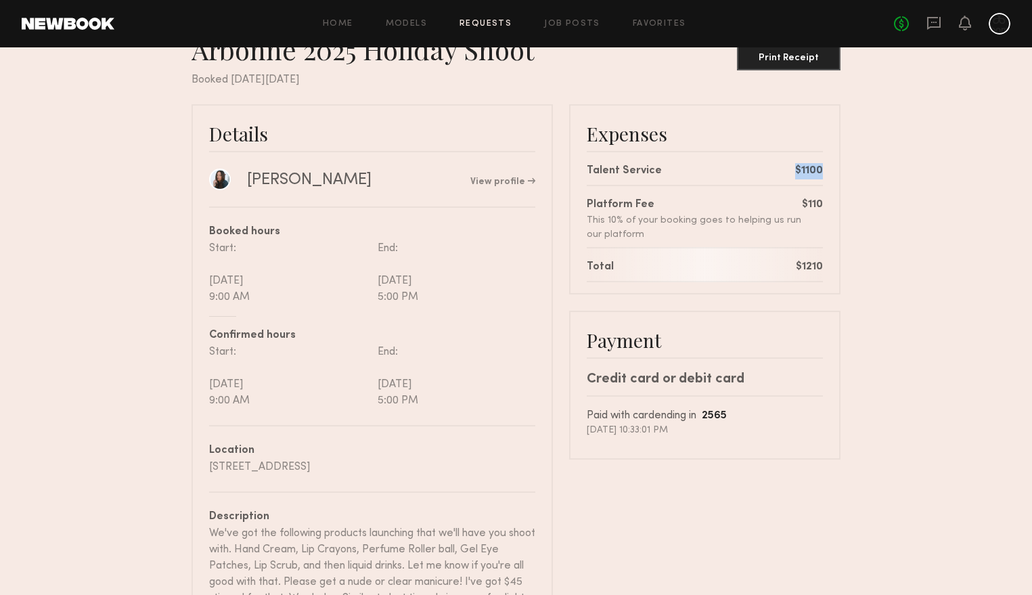
scroll to position [47, 0]
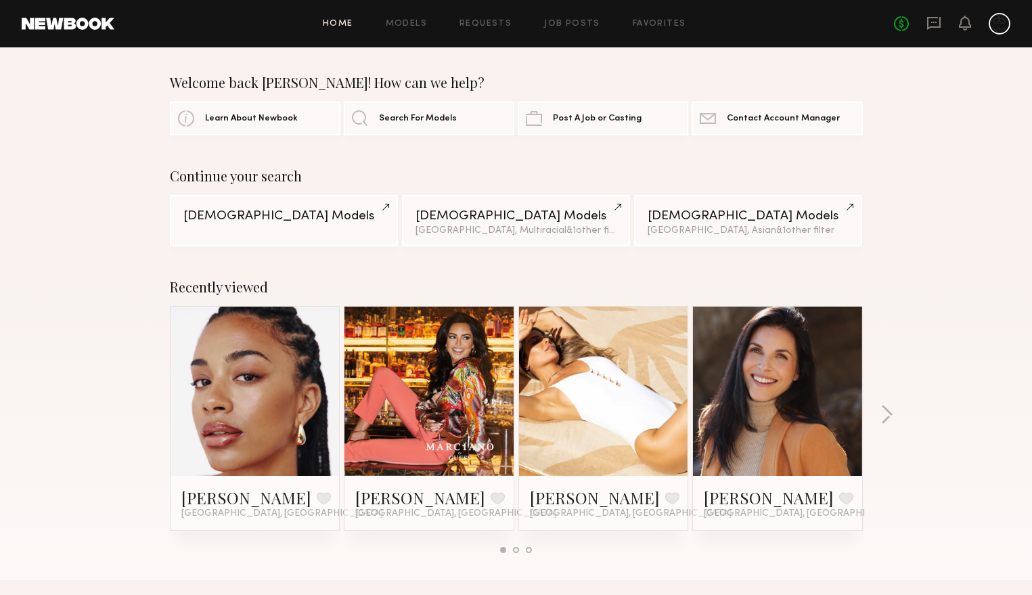
click at [615, 403] on link at bounding box center [603, 390] width 83 height 169
click at [611, 403] on link at bounding box center [603, 390] width 83 height 169
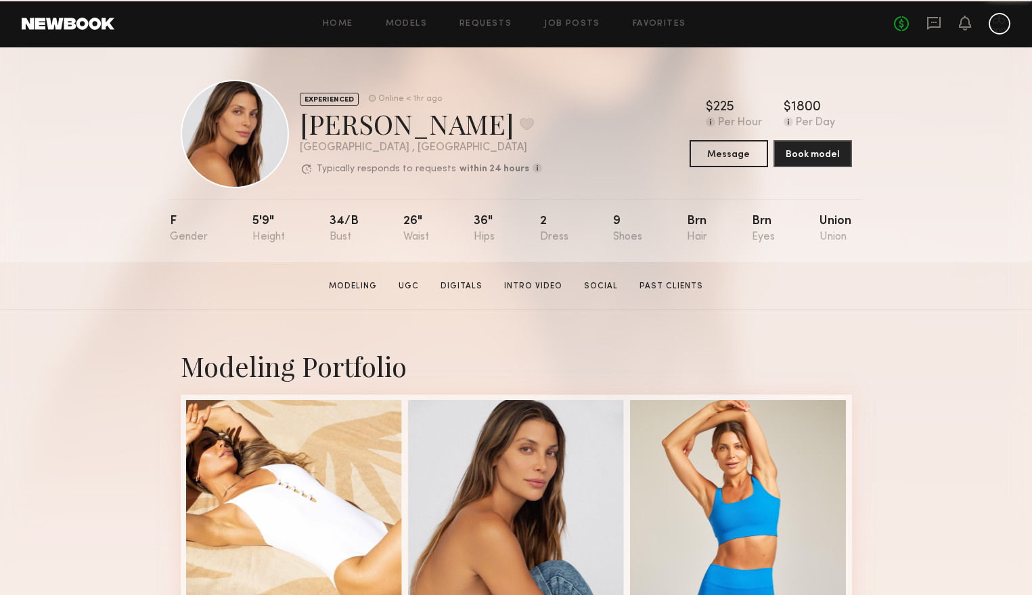
click at [497, 18] on div "Home Models Requests Job Posts Favorites Sign Out No fees up to $5,000" at bounding box center [562, 24] width 896 height 22
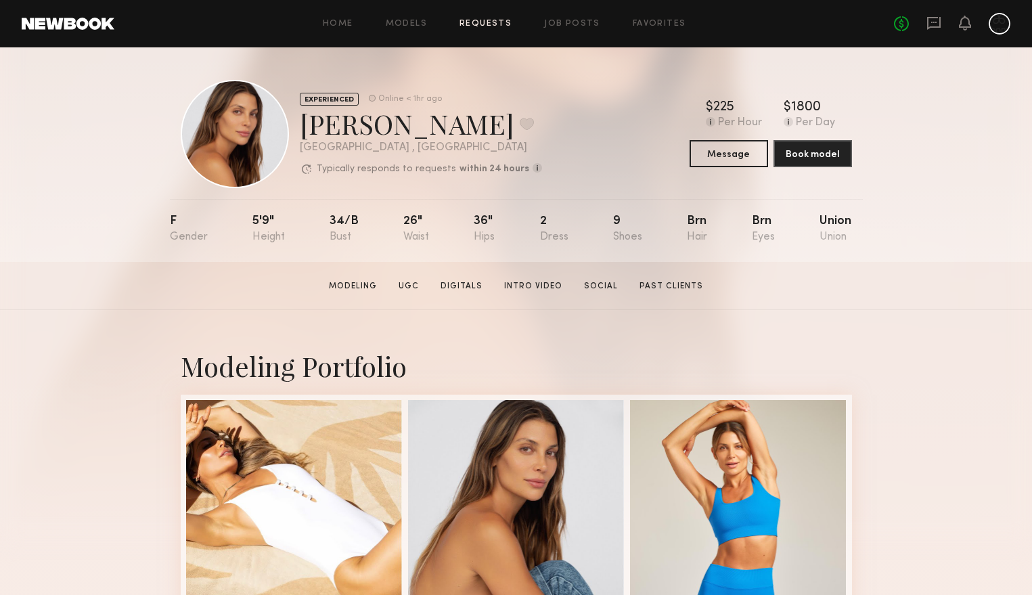
click at [495, 20] on link "Requests" at bounding box center [485, 24] width 52 height 9
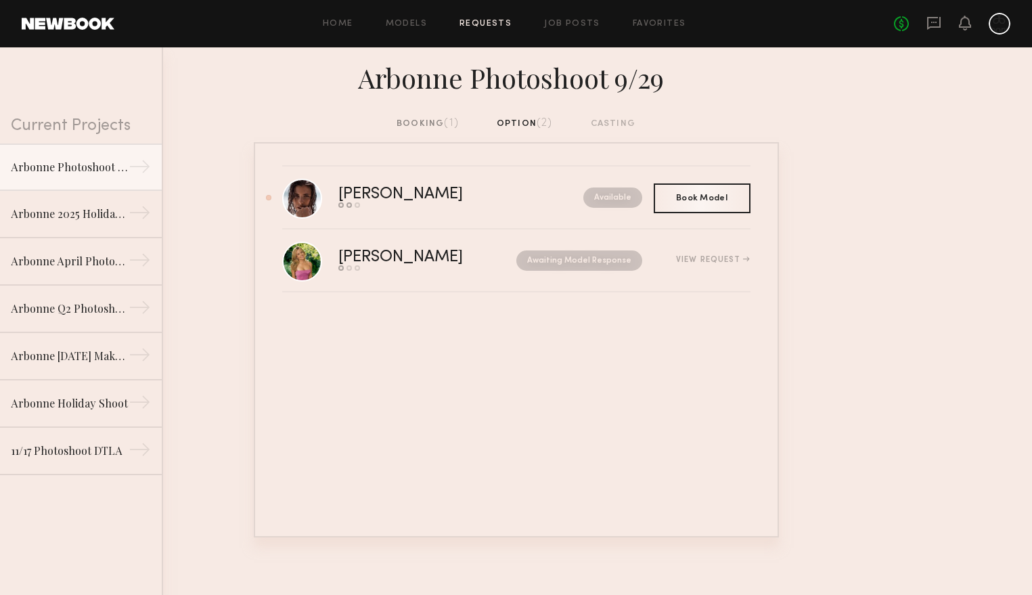
click at [434, 118] on div "booking (1)" at bounding box center [427, 123] width 62 height 15
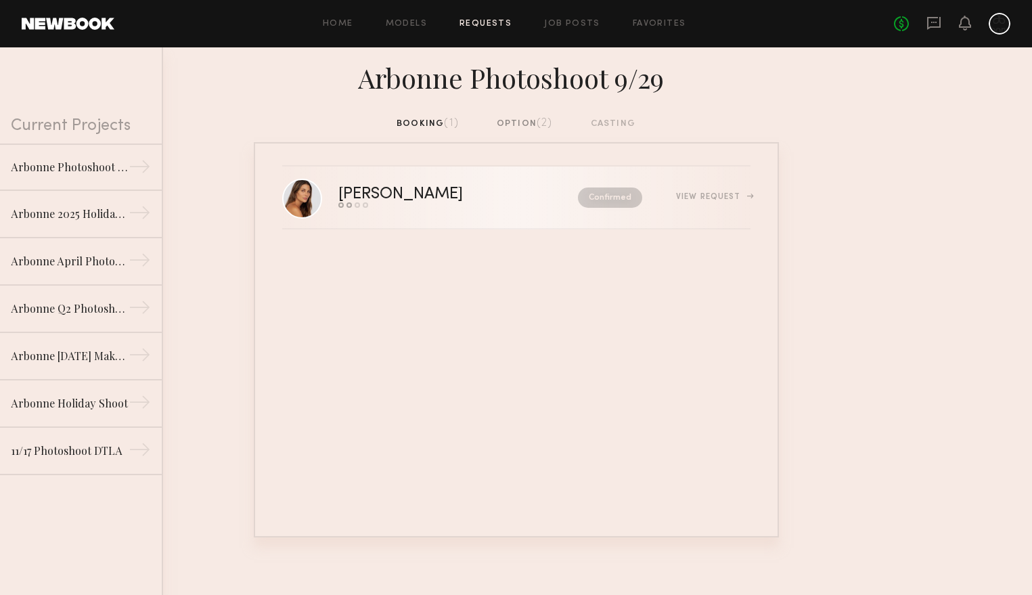
click at [455, 203] on div "Send request Model response Review hours worked Pay model" at bounding box center [429, 204] width 182 height 5
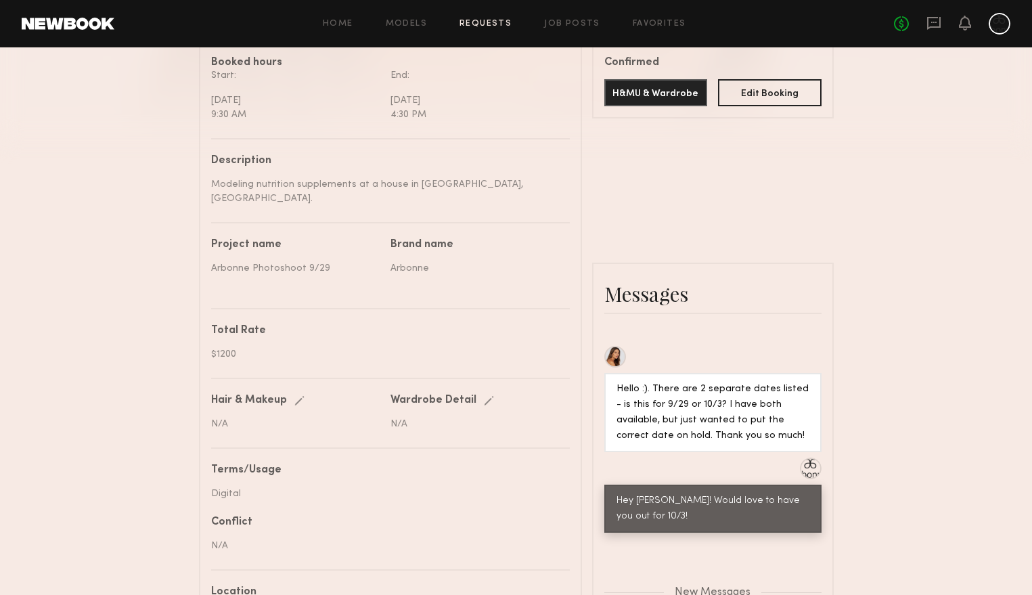
scroll to position [407, 0]
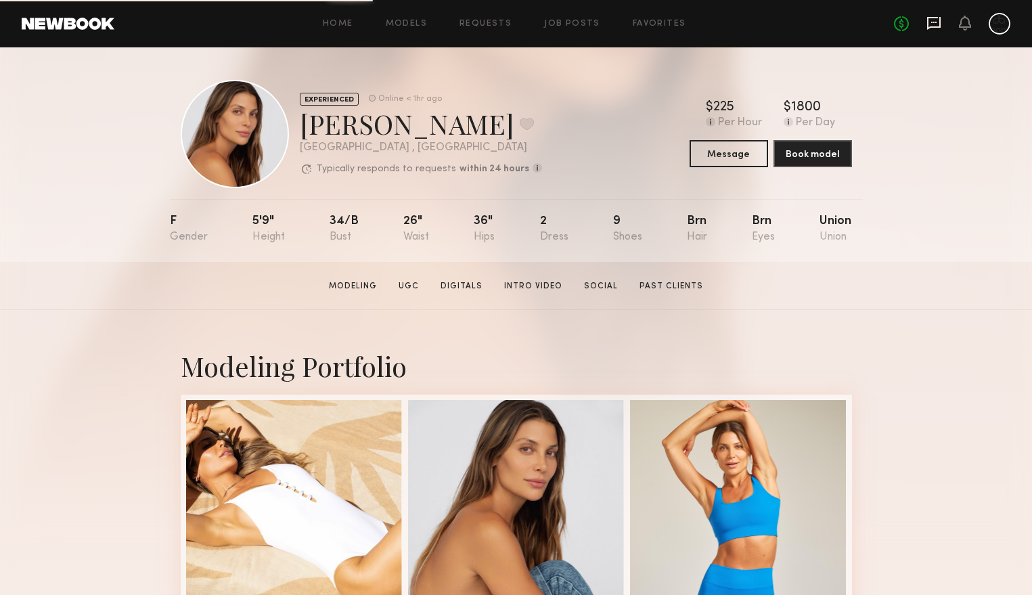
click at [933, 24] on icon at bounding box center [933, 23] width 15 height 15
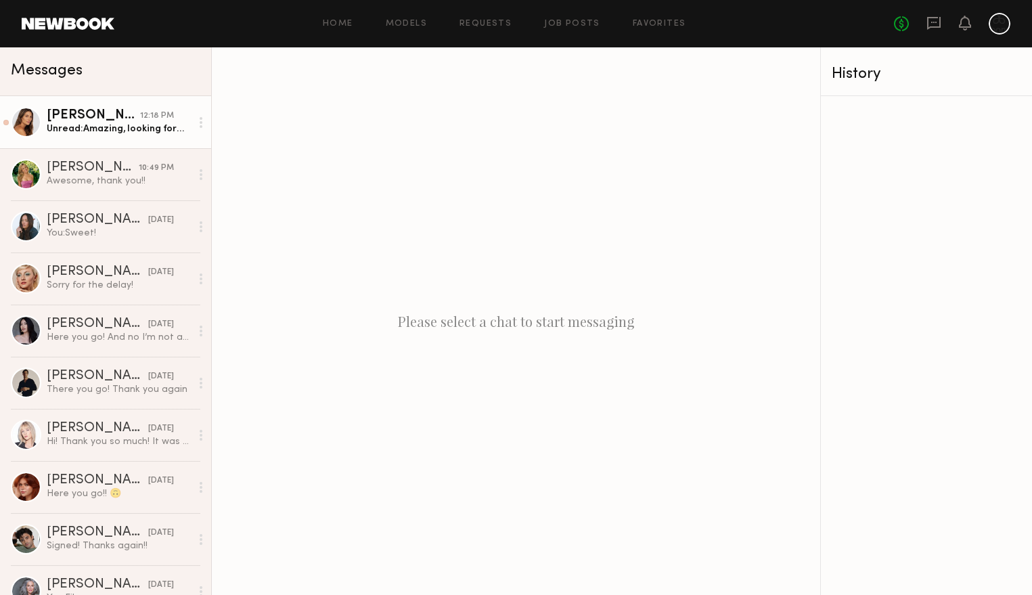
click at [77, 120] on div "[PERSON_NAME]" at bounding box center [93, 116] width 93 height 14
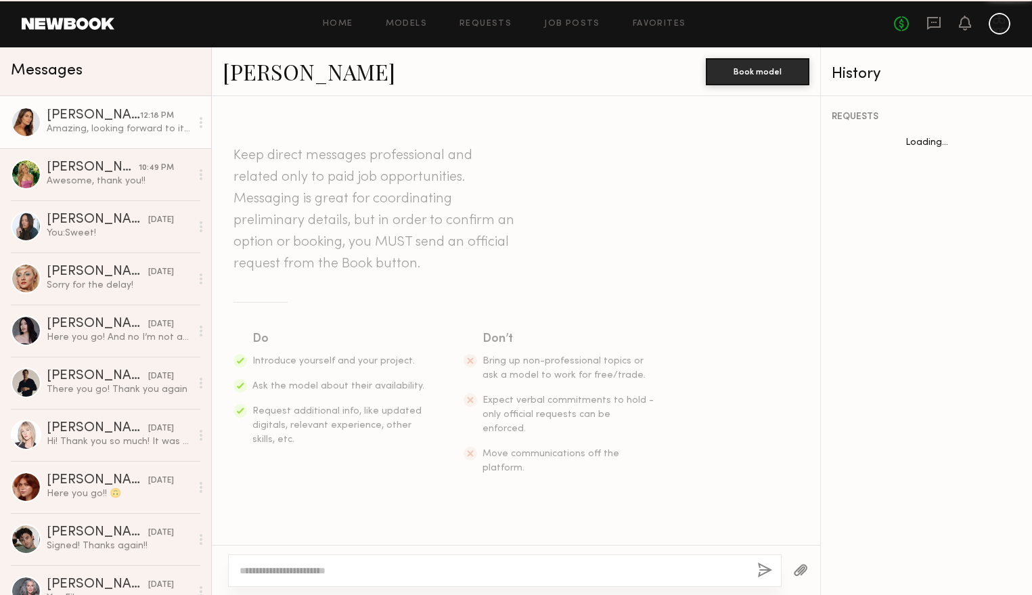
scroll to position [254, 0]
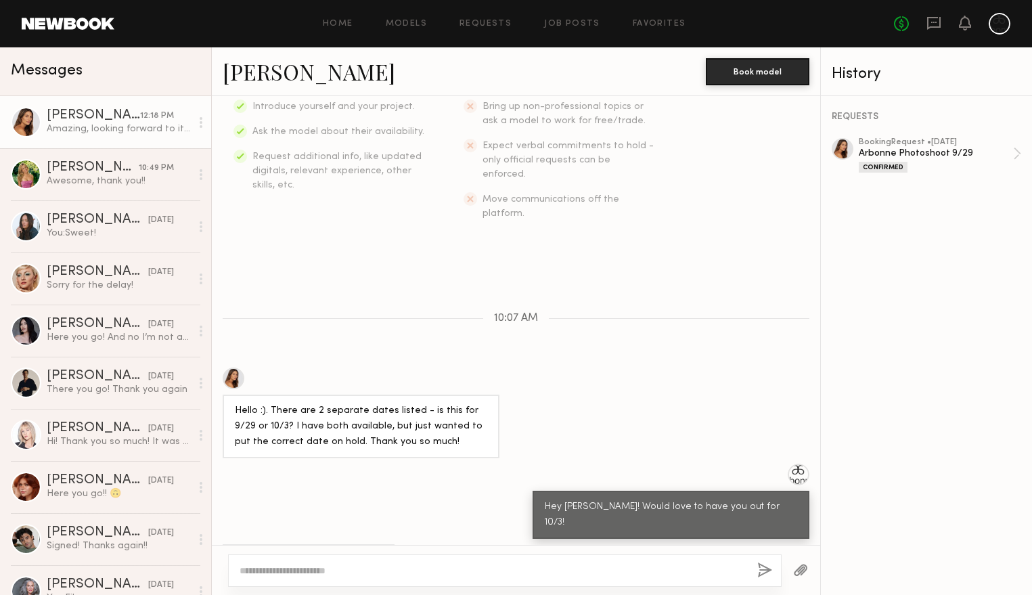
click at [396, 560] on div at bounding box center [504, 570] width 553 height 32
click at [392, 570] on textarea at bounding box center [493, 571] width 507 height 14
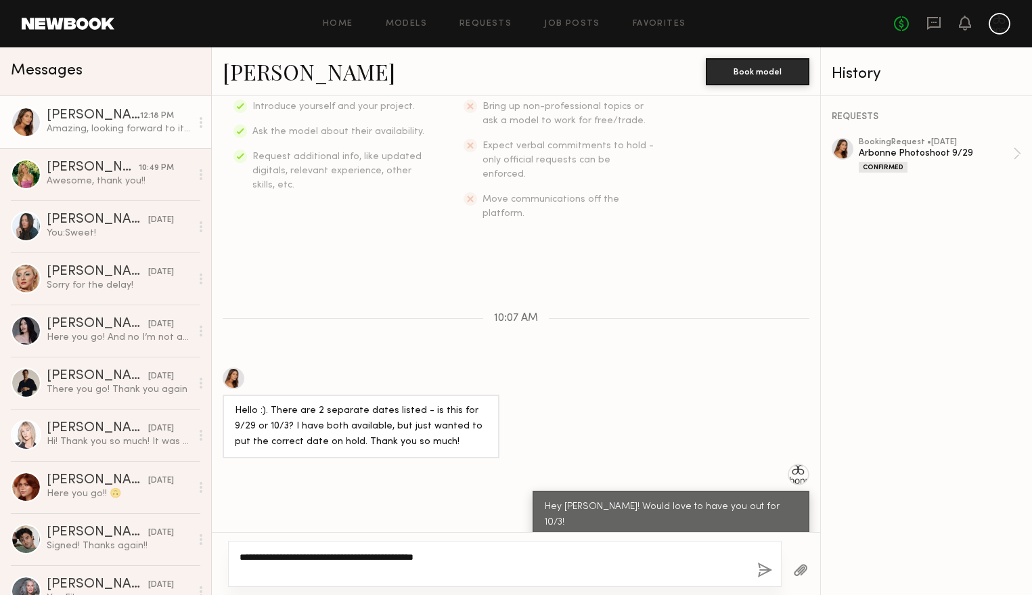
type textarea "**********"
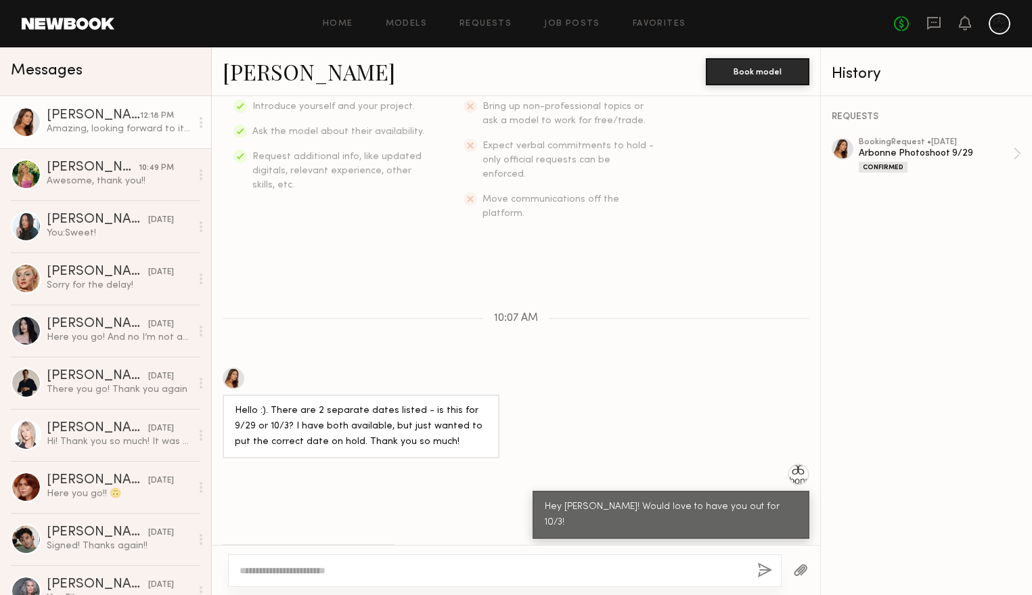
scroll to position [422, 0]
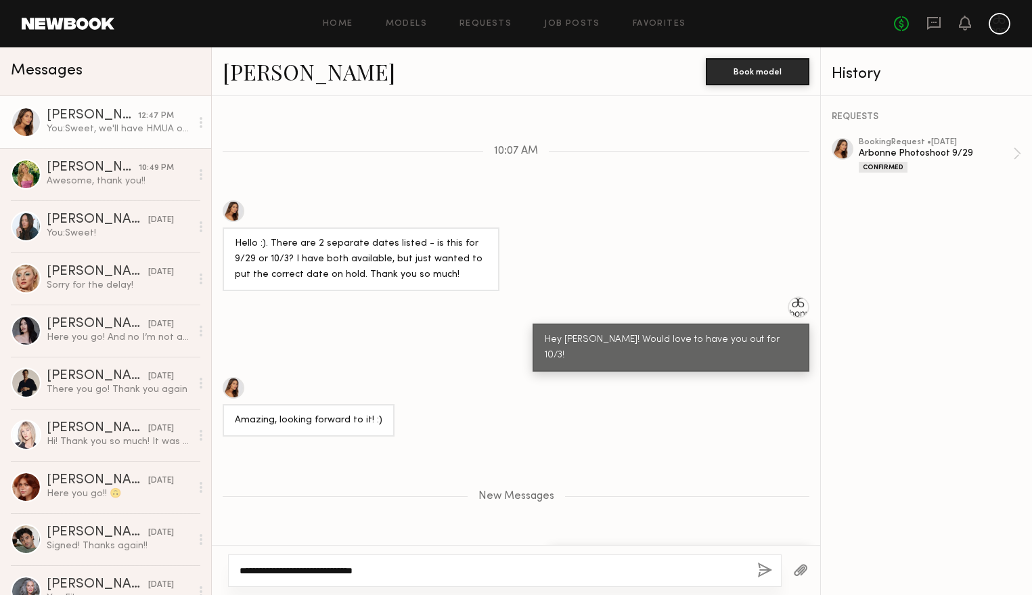
type textarea "**********"
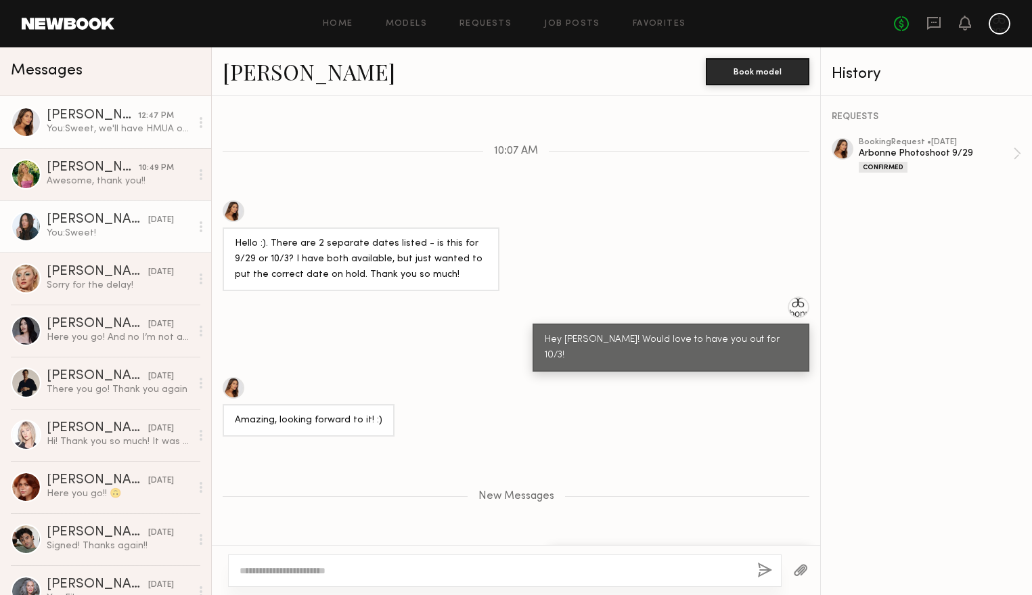
click at [98, 227] on div "You: Sweet!" at bounding box center [119, 233] width 144 height 13
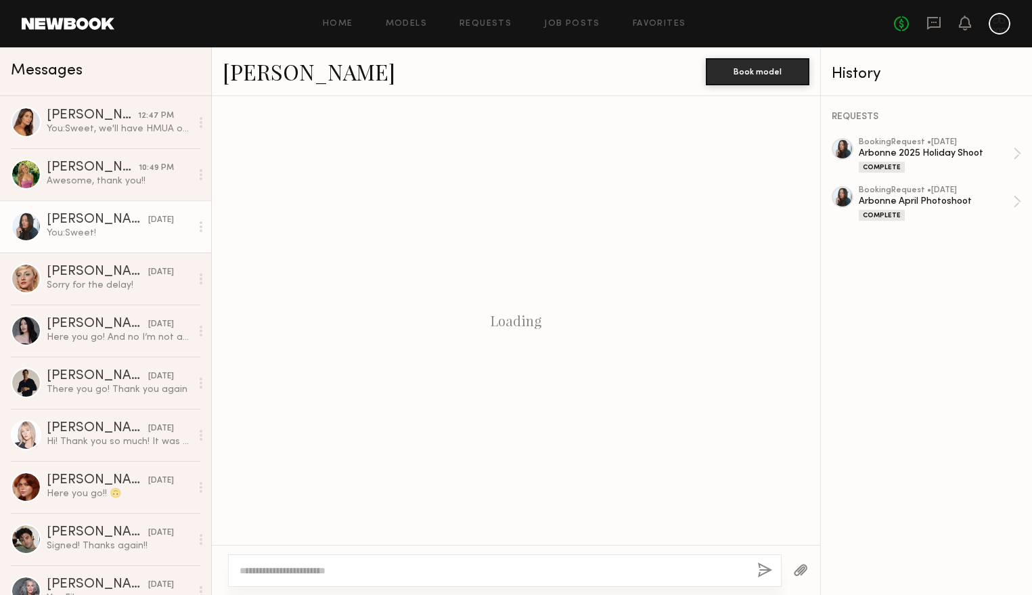
scroll to position [880, 0]
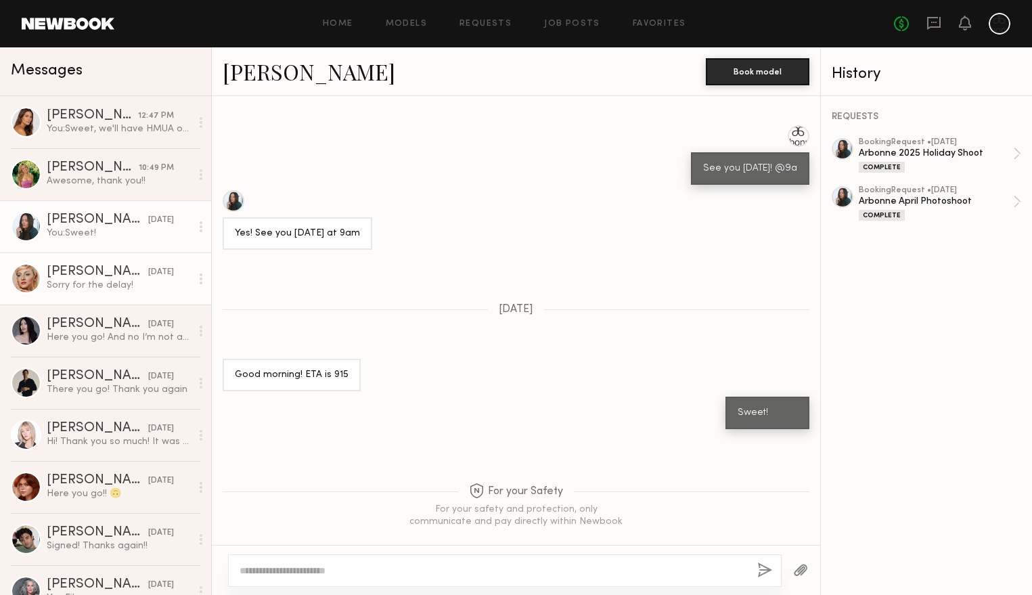
click at [97, 290] on div "Sorry for the delay!" at bounding box center [119, 285] width 144 height 13
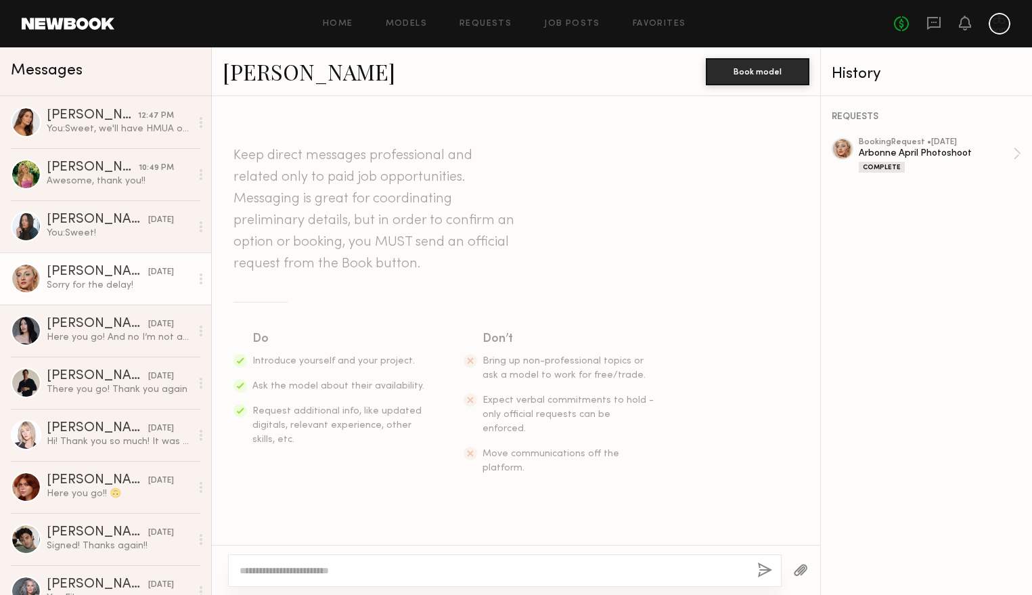
scroll to position [2258, 0]
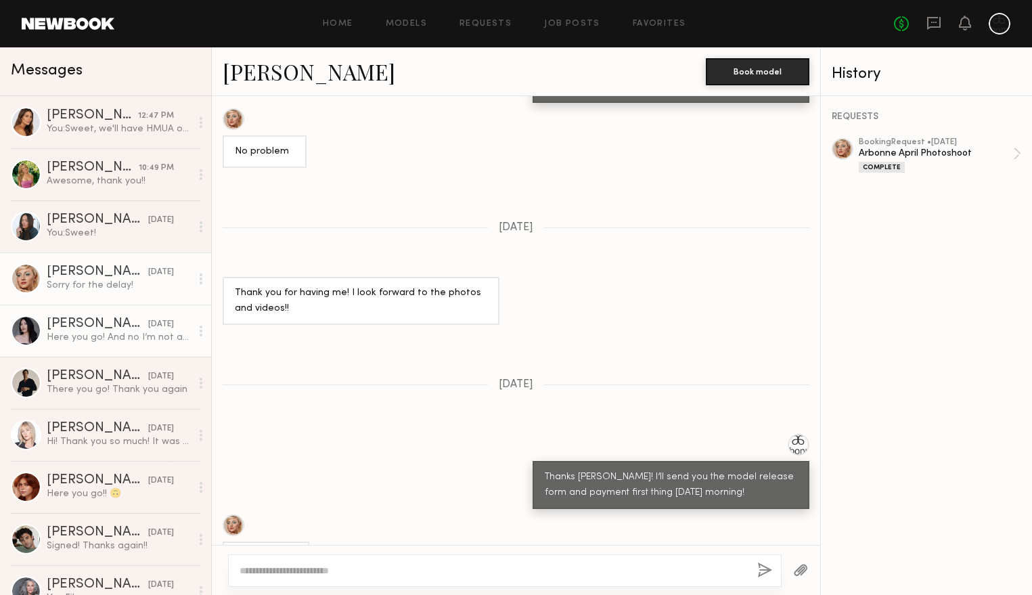
click at [87, 334] on div "Here you go! And no I’m not able to adjust on my end" at bounding box center [119, 337] width 144 height 13
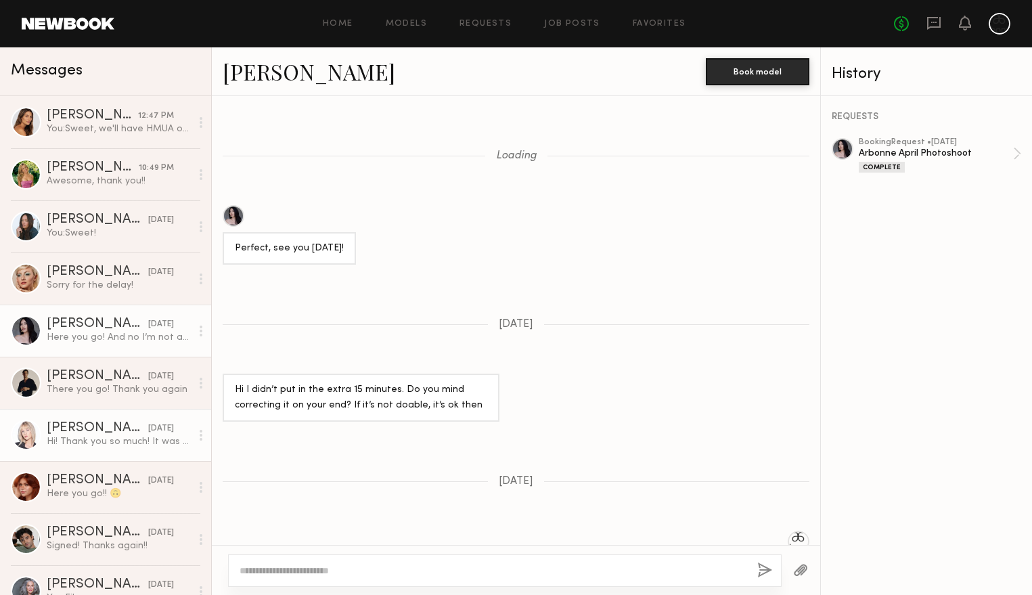
scroll to position [882, 0]
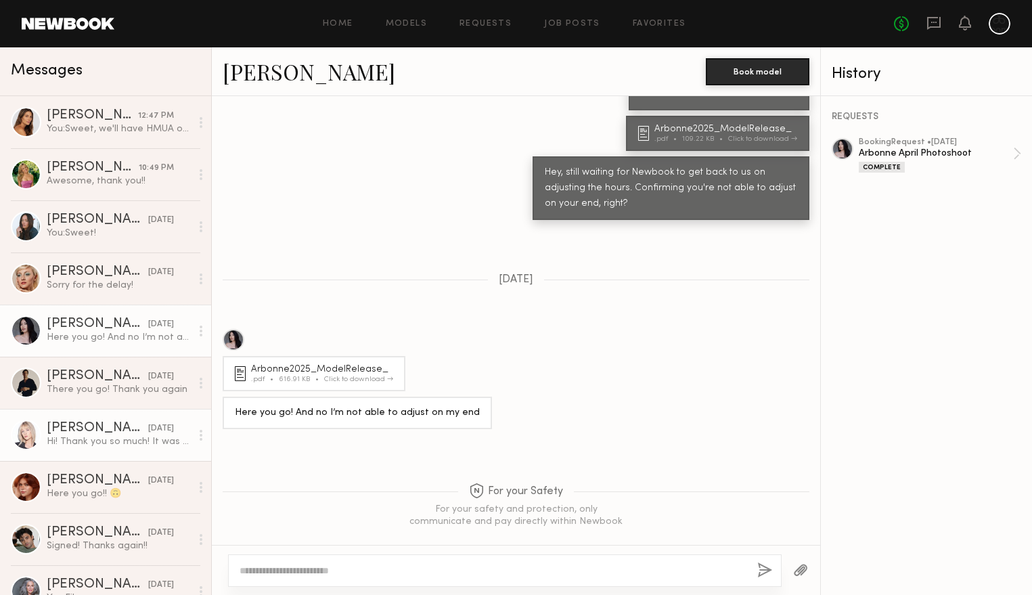
click at [85, 443] on div "Hi! Thank you so much! It was great working with you guys as well." at bounding box center [119, 441] width 144 height 13
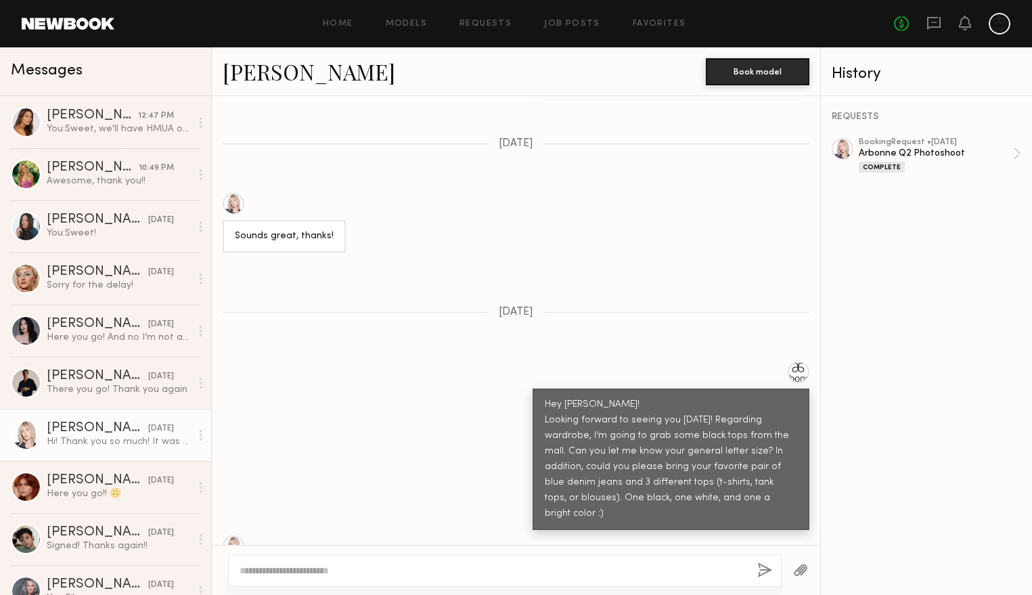
scroll to position [1206, 0]
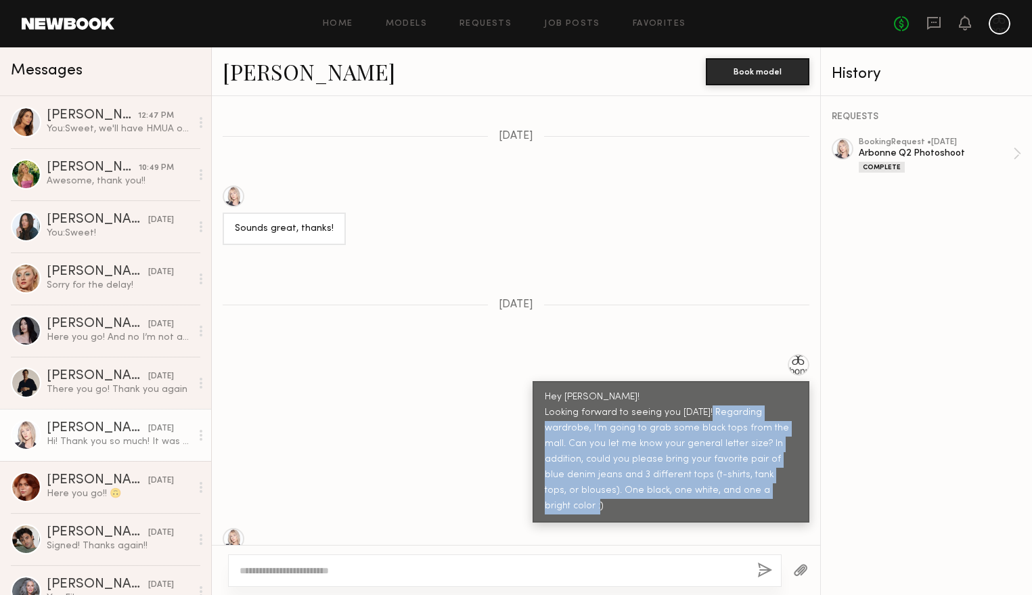
drag, startPoint x: 745, startPoint y: 390, endPoint x: 790, endPoint y: 478, distance: 98.6
click at [790, 478] on div "Hey [PERSON_NAME]! Looking forward to seeing you [DATE]! Regarding wardrobe, I’…" at bounding box center [671, 452] width 252 height 124
copy div "Regarding wardrobe, I’m going to grab some black tops from the mall. Can you le…"
click at [112, 129] on div "You: Sweet, we'll have HMUA on set so you're good there" at bounding box center [119, 128] width 144 height 13
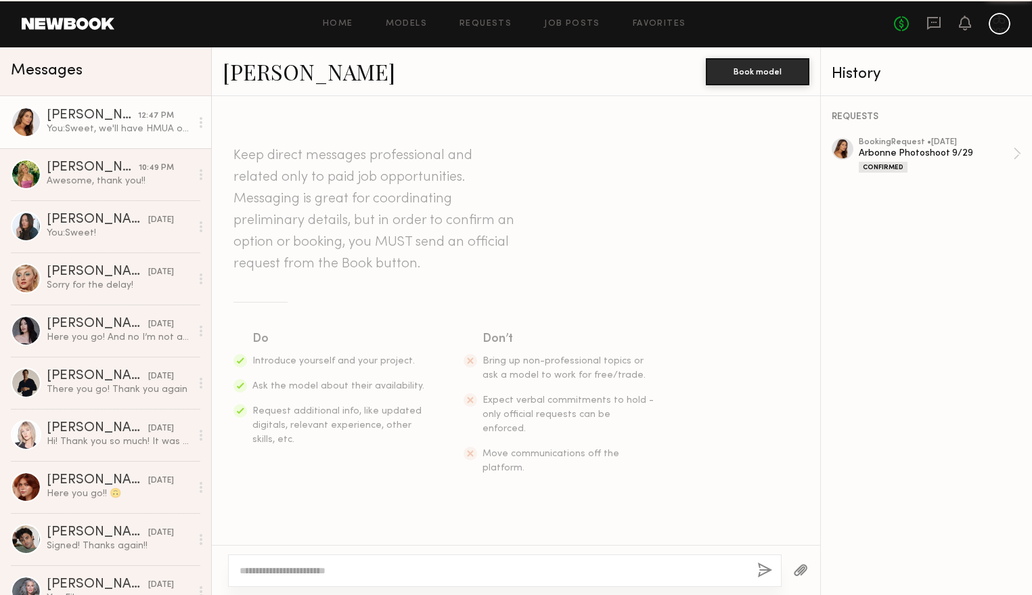
scroll to position [319, 0]
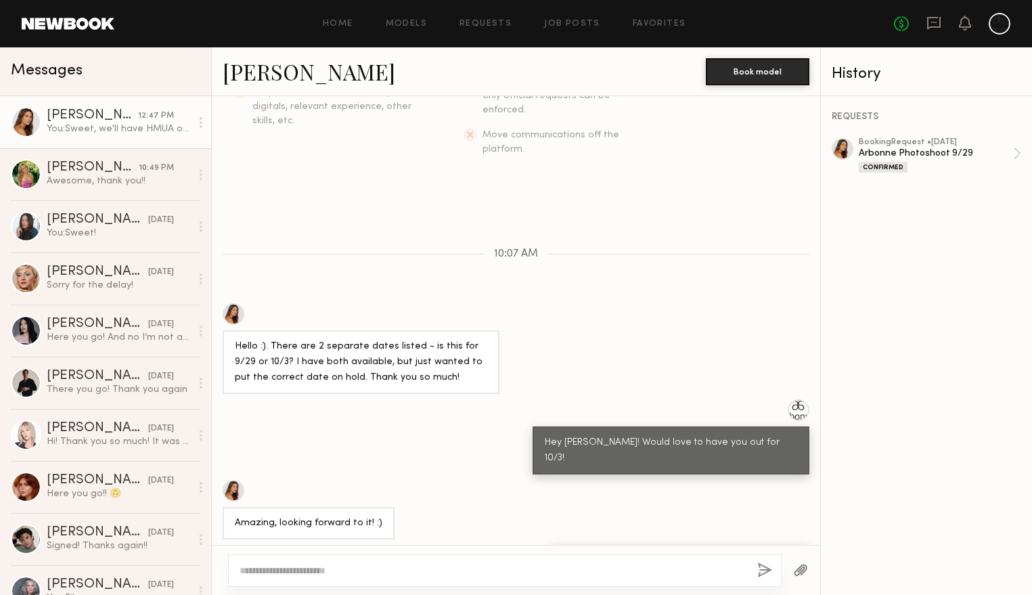
click at [371, 562] on div at bounding box center [504, 570] width 553 height 32
click at [350, 568] on textarea at bounding box center [493, 571] width 507 height 14
paste textarea "**********"
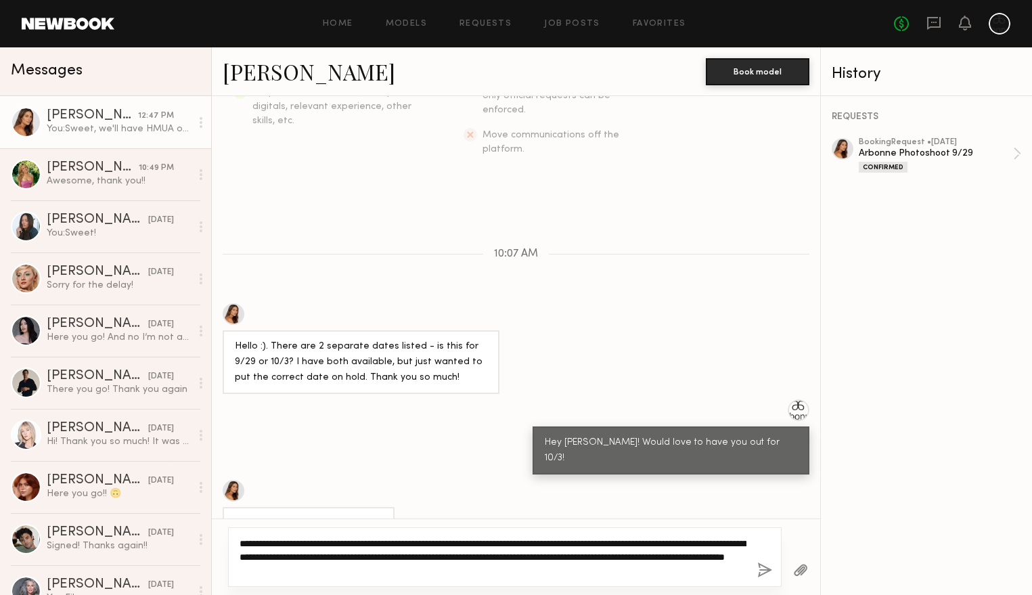
click at [444, 541] on textarea "**********" at bounding box center [493, 557] width 507 height 41
click at [446, 541] on textarea "**********" at bounding box center [493, 557] width 507 height 41
drag, startPoint x: 446, startPoint y: 541, endPoint x: 506, endPoint y: 542, distance: 60.2
click at [506, 542] on textarea "**********" at bounding box center [493, 557] width 507 height 41
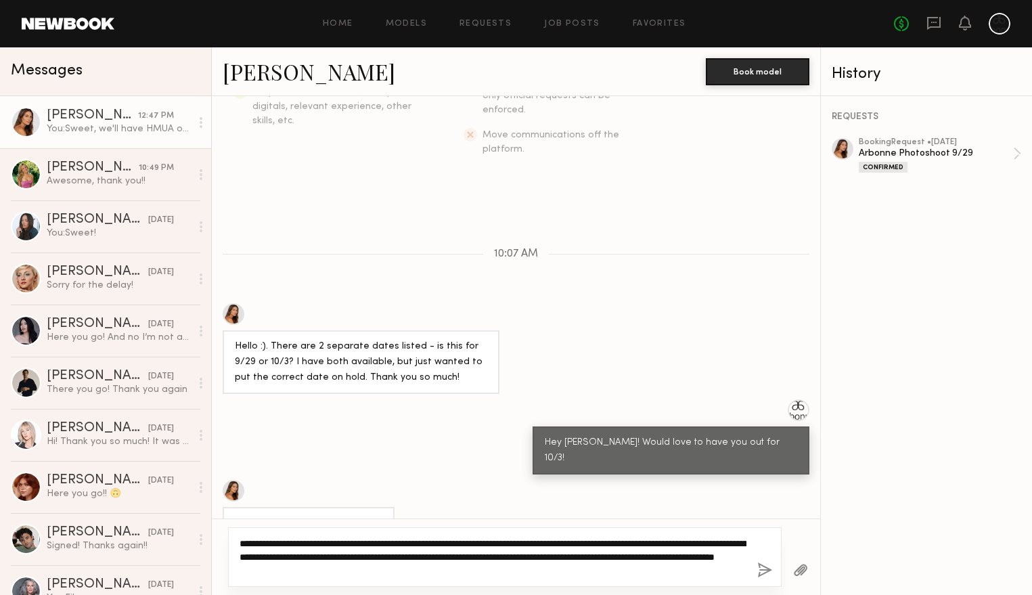
click at [731, 543] on textarea "**********" at bounding box center [493, 557] width 507 height 41
click at [518, 563] on textarea "**********" at bounding box center [493, 557] width 507 height 41
click at [577, 567] on textarea "**********" at bounding box center [493, 557] width 507 height 41
click at [577, 573] on textarea "**********" at bounding box center [493, 557] width 507 height 41
click at [517, 572] on textarea "**********" at bounding box center [493, 557] width 507 height 41
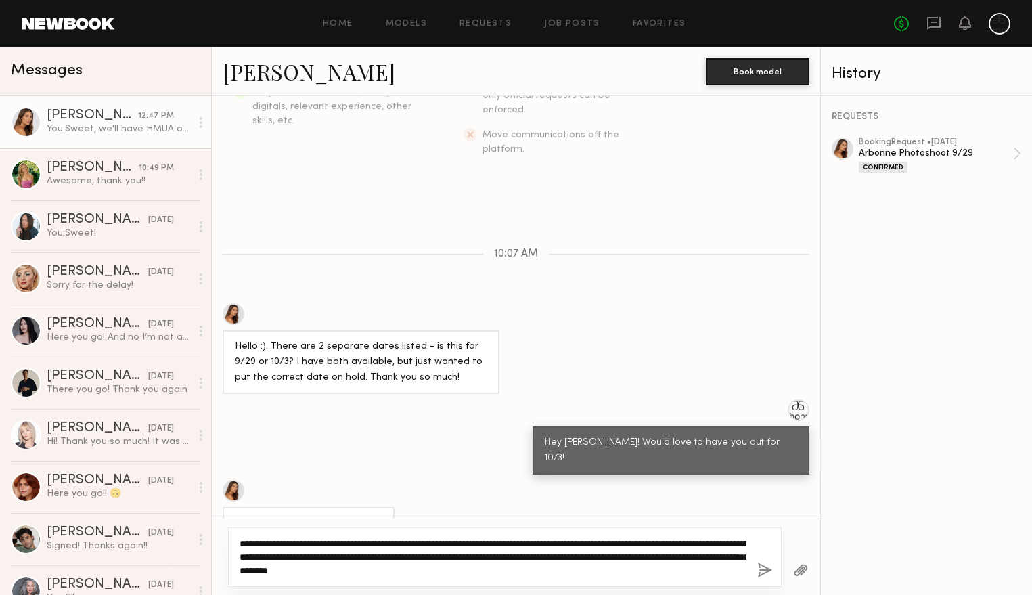
click at [517, 572] on textarea "**********" at bounding box center [493, 557] width 507 height 41
click at [561, 572] on textarea "**********" at bounding box center [493, 557] width 507 height 41
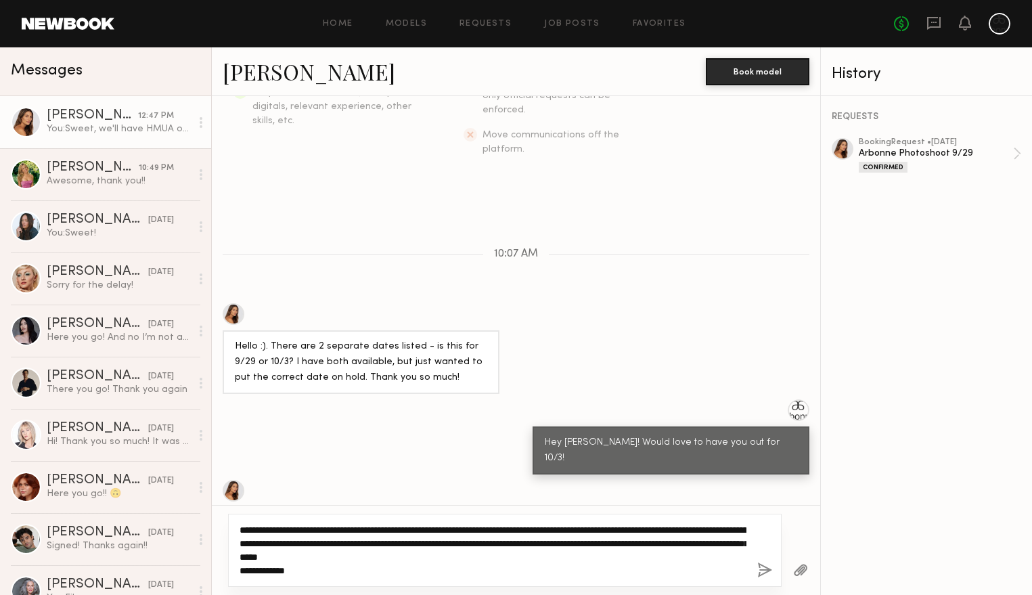
type textarea "**********"
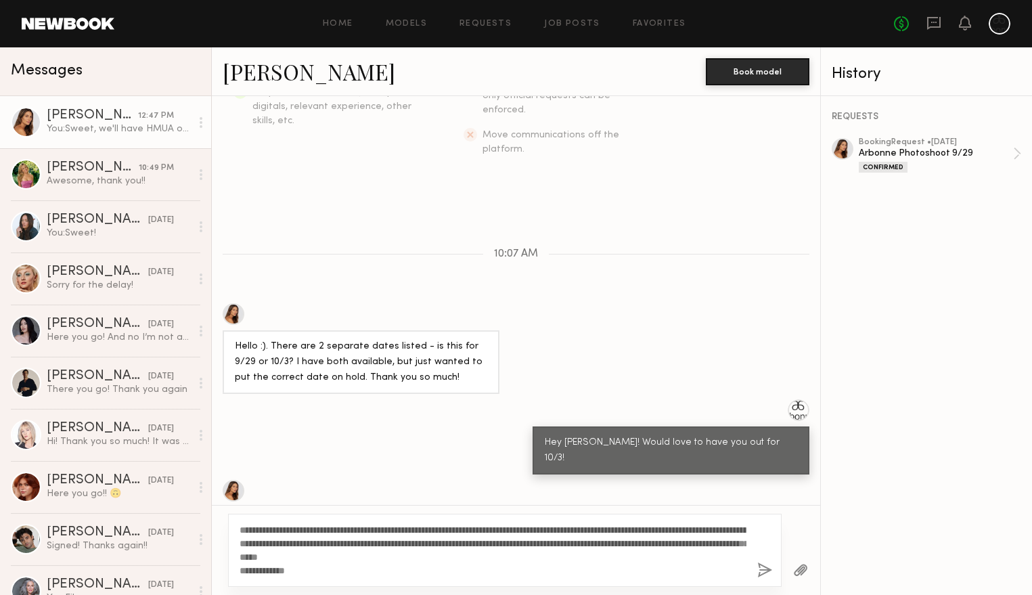
click at [762, 569] on button "button" at bounding box center [764, 570] width 15 height 17
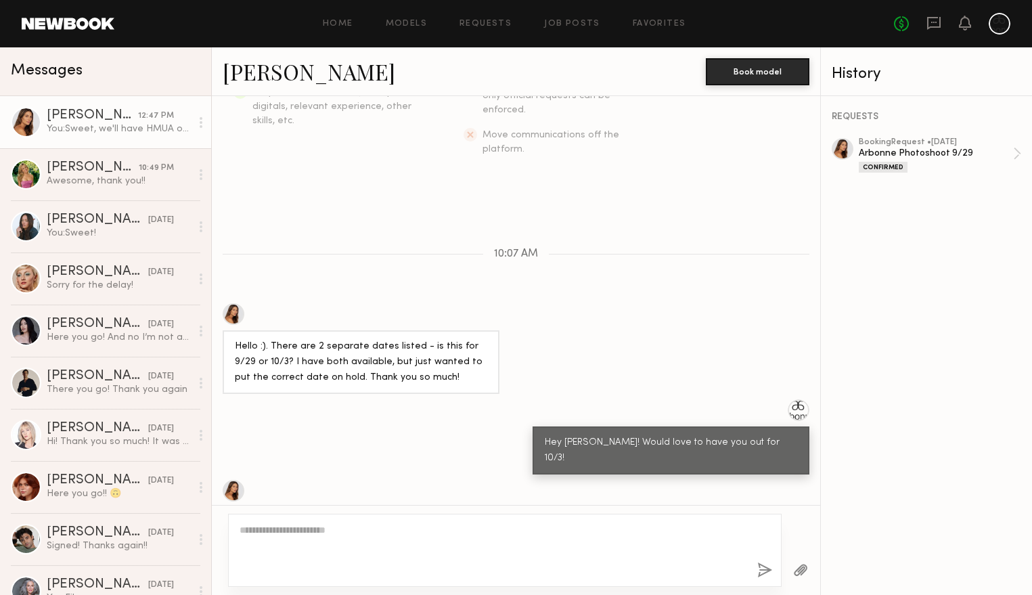
scroll to position [477, 0]
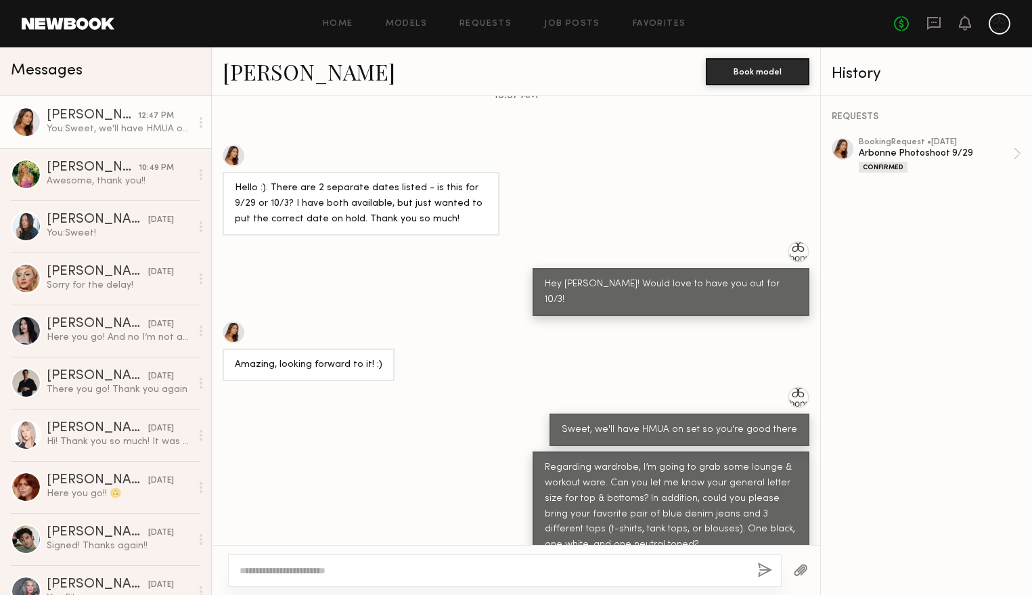
click at [586, 565] on textarea at bounding box center [493, 571] width 507 height 14
click at [265, 571] on textarea "**********" at bounding box center [493, 571] width 507 height 14
drag, startPoint x: 252, startPoint y: 571, endPoint x: 357, endPoint y: 565, distance: 105.7
click at [357, 565] on textarea "**********" at bounding box center [493, 571] width 507 height 14
type textarea "**********"
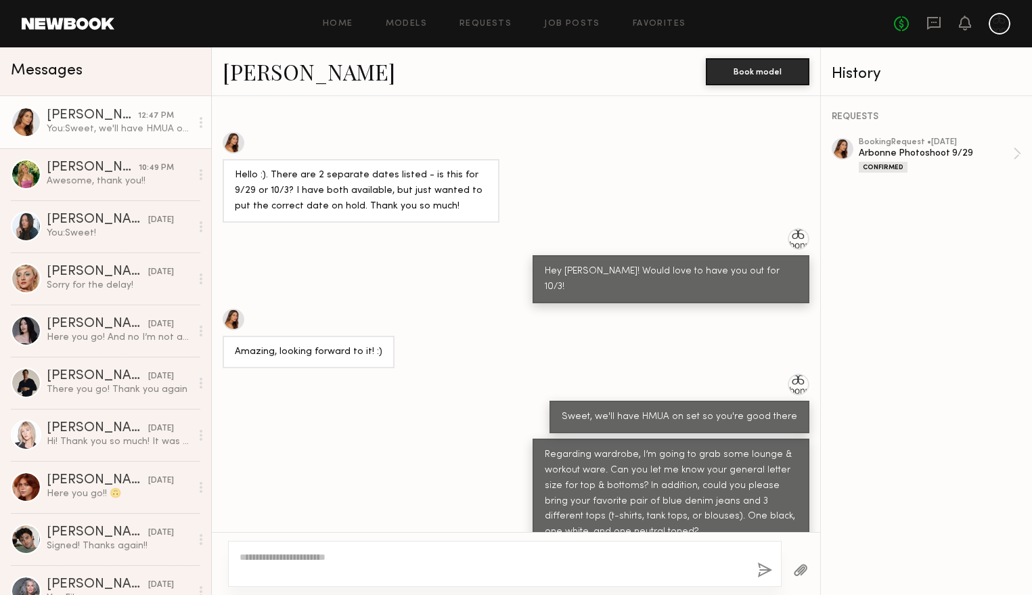
scroll to position [515, 0]
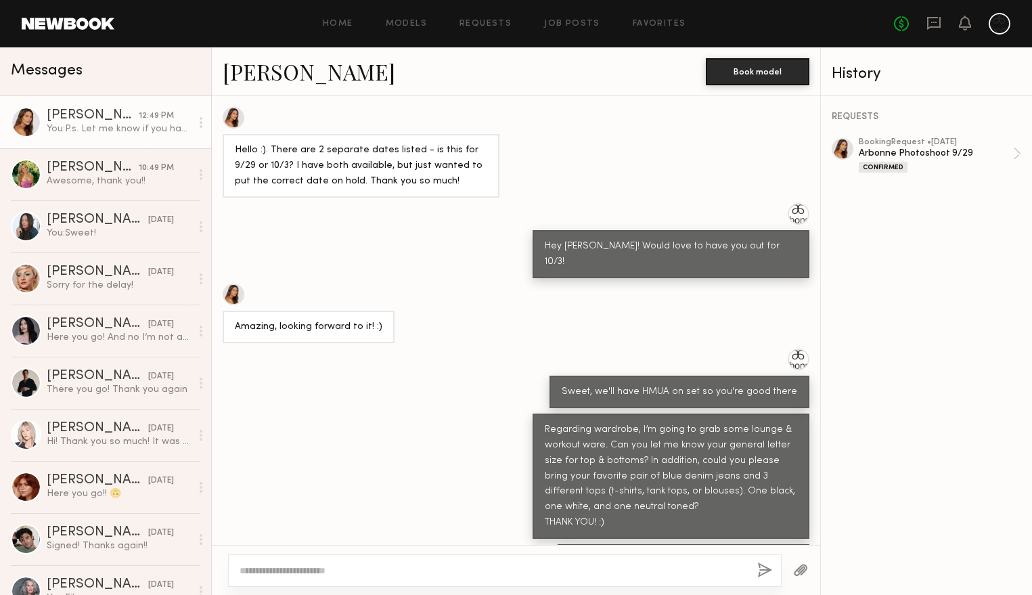
click at [363, 227] on div "Hey [PERSON_NAME]! Would love to have you out for 10/3!" at bounding box center [516, 240] width 608 height 75
